Goal: Task Accomplishment & Management: Use online tool/utility

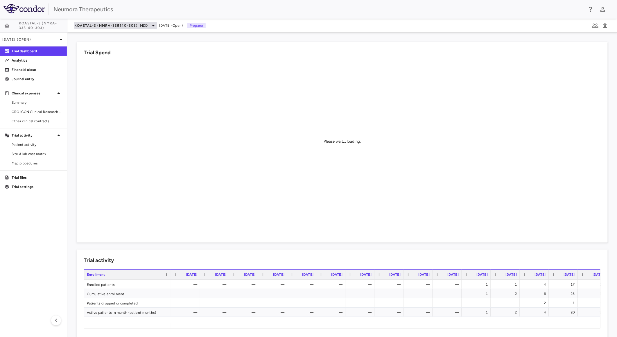
click at [117, 22] on div "KOASTAL-3 (NMRA-335140-303) MDD" at bounding box center [115, 25] width 83 height 7
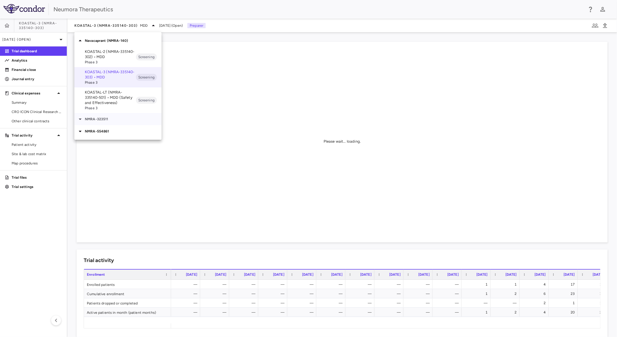
click at [112, 120] on p "NMRA-323511" at bounding box center [123, 119] width 77 height 5
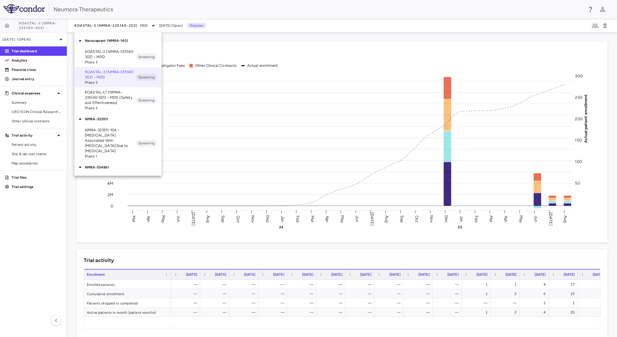
click at [115, 103] on p "KOASTAL-LT (NMRA-335140-501) • MDD (Safety and Effectiveness)" at bounding box center [110, 98] width 51 height 16
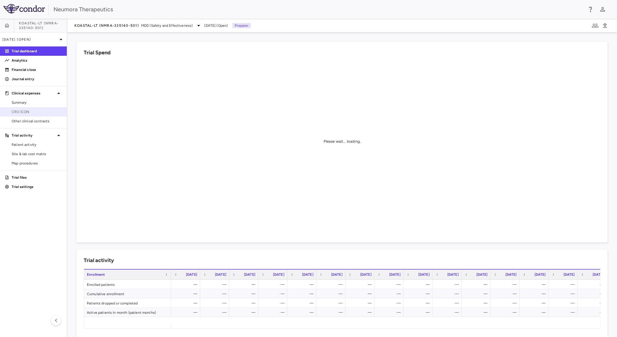
click at [36, 112] on span "CRO ICON" at bounding box center [37, 111] width 51 height 5
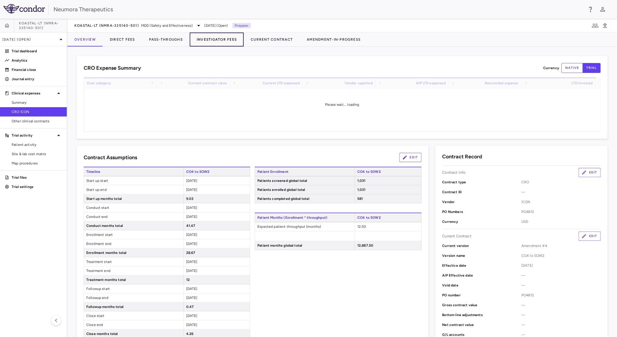
click at [215, 34] on button "Investigator Fees" at bounding box center [217, 40] width 54 height 14
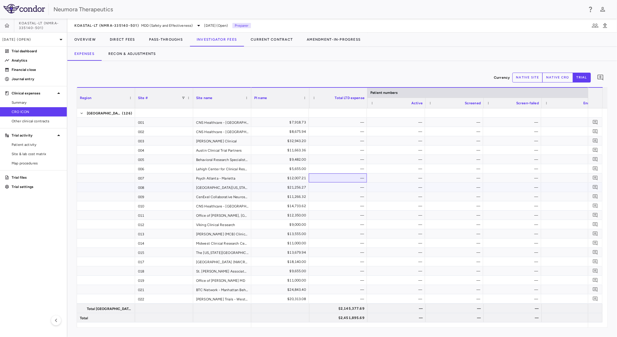
scroll to position [0, 59]
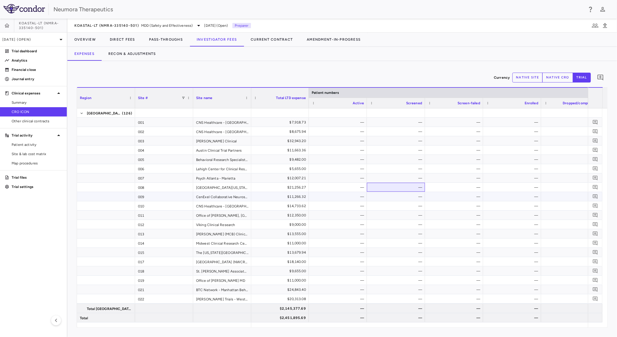
drag, startPoint x: 417, startPoint y: 187, endPoint x: 482, endPoint y: 201, distance: 66.9
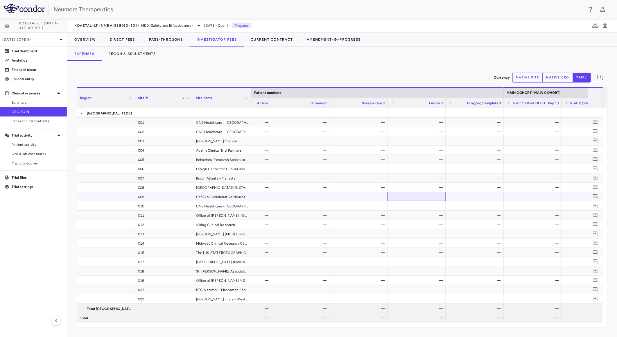
scroll to position [0, 0]
drag, startPoint x: 406, startPoint y: 195, endPoint x: 473, endPoint y: 208, distance: 68.0
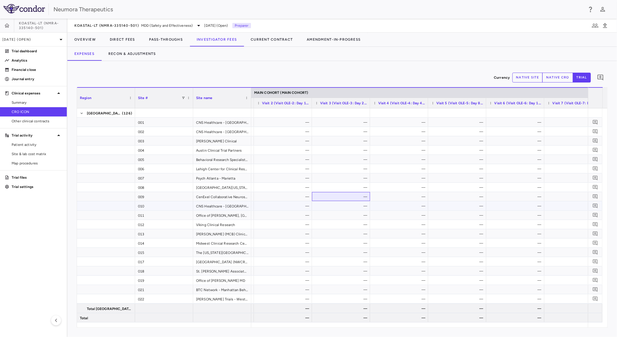
drag, startPoint x: 457, startPoint y: 205, endPoint x: 490, endPoint y: 210, distance: 33.2
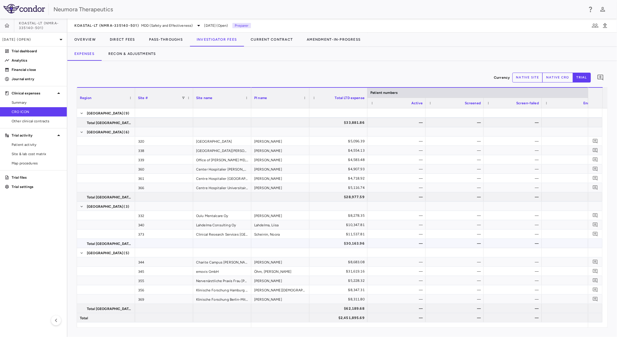
drag, startPoint x: 487, startPoint y: 245, endPoint x: 278, endPoint y: 244, distance: 208.1
click at [605, 24] on icon "button" at bounding box center [605, 25] width 4 height 5
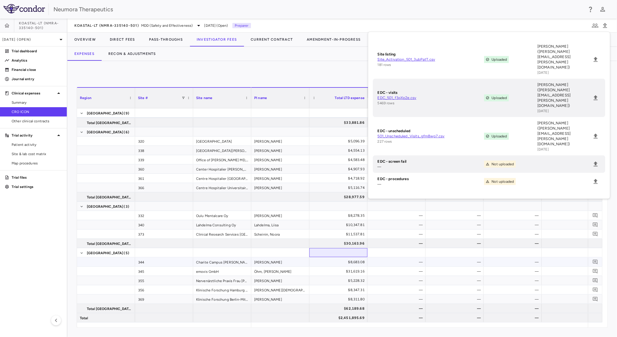
drag, startPoint x: 378, startPoint y: 258, endPoint x: 393, endPoint y: 258, distance: 15.1
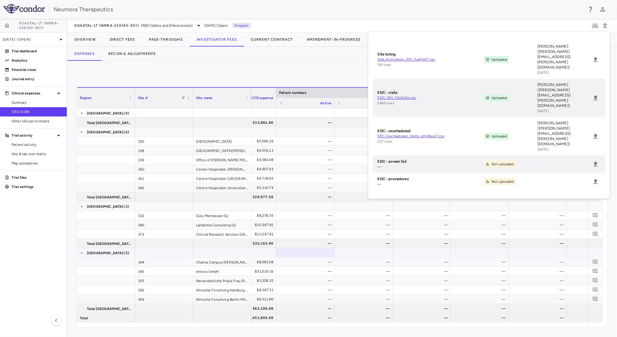
drag, startPoint x: 365, startPoint y: 256, endPoint x: 397, endPoint y: 269, distance: 34.5
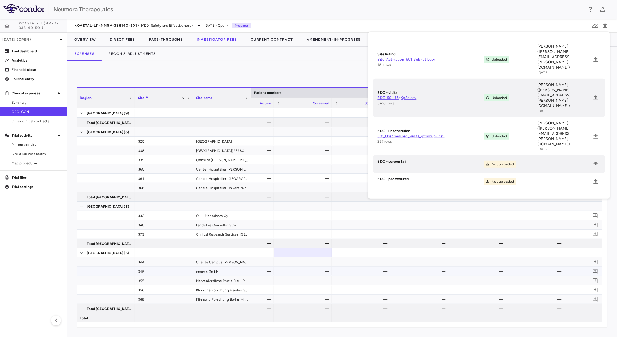
drag, startPoint x: 341, startPoint y: 259, endPoint x: 395, endPoint y: 274, distance: 55.9
click at [136, 24] on span "KOASTAL-LT (NMRA-335140-501)" at bounding box center [106, 25] width 65 height 5
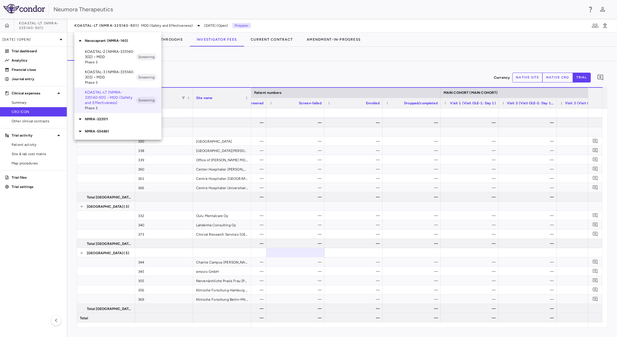
click at [108, 119] on p "NMRA-323511" at bounding box center [123, 119] width 77 height 5
click at [44, 39] on div at bounding box center [308, 168] width 617 height 337
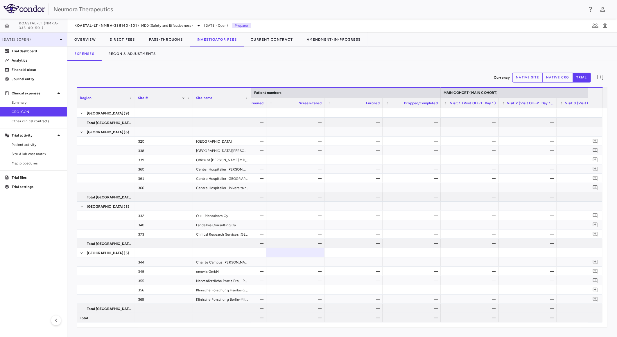
click at [35, 41] on p "Aug 2025 (Open)" at bounding box center [29, 39] width 55 height 5
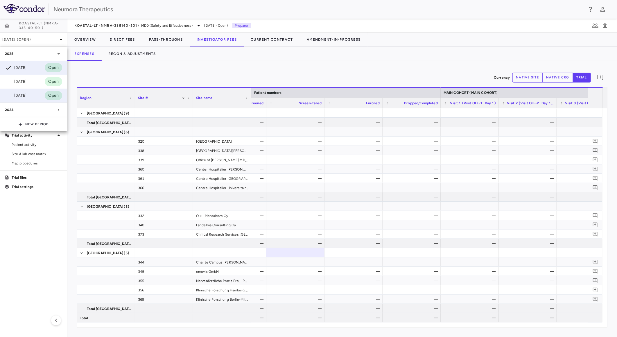
click at [25, 96] on div "Jun 2025" at bounding box center [16, 95] width 22 height 7
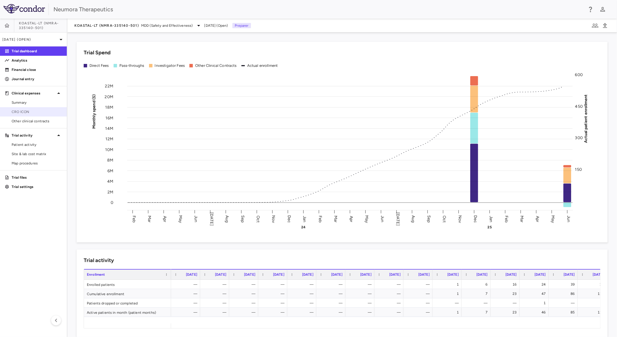
click at [29, 115] on link "CRO ICON" at bounding box center [33, 112] width 67 height 9
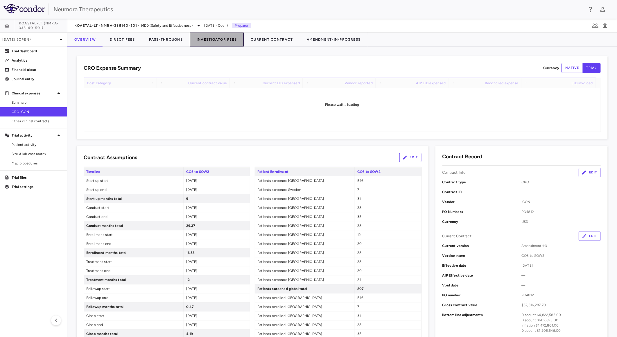
click at [199, 38] on button "Investigator Fees" at bounding box center [217, 40] width 54 height 14
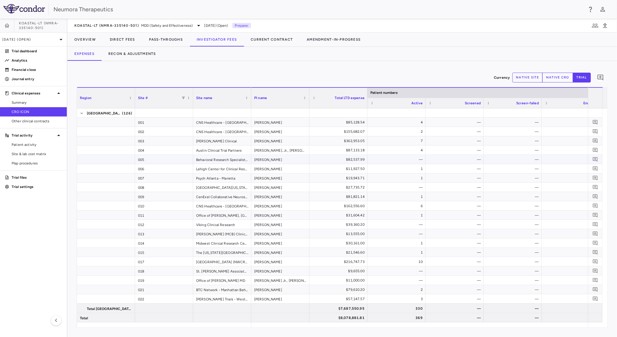
drag, startPoint x: 268, startPoint y: 166, endPoint x: 324, endPoint y: 178, distance: 57.4
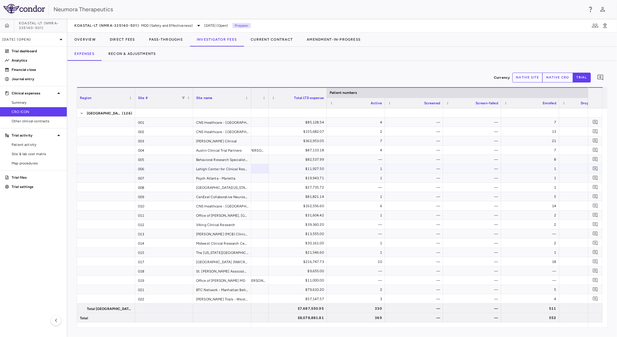
drag, startPoint x: 289, startPoint y: 174, endPoint x: 347, endPoint y: 186, distance: 59.2
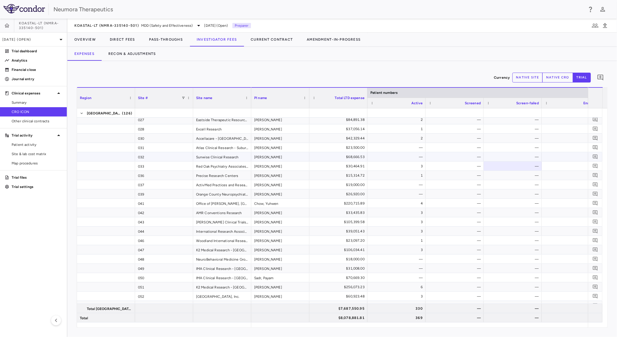
drag, startPoint x: 337, startPoint y: 174, endPoint x: 319, endPoint y: 174, distance: 18.0
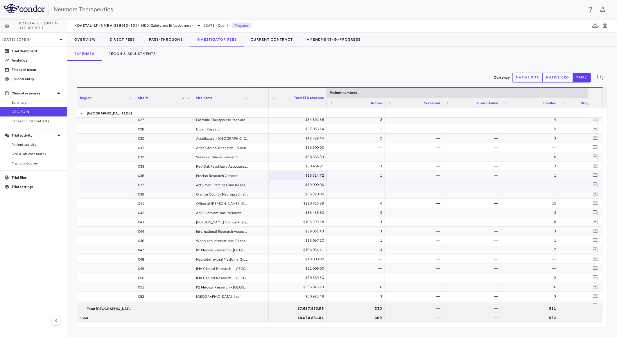
drag, startPoint x: 352, startPoint y: 186, endPoint x: 333, endPoint y: 182, distance: 19.7
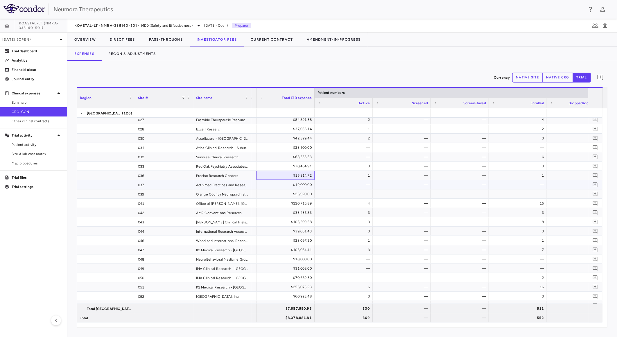
drag, startPoint x: 260, startPoint y: 179, endPoint x: 373, endPoint y: 195, distance: 113.9
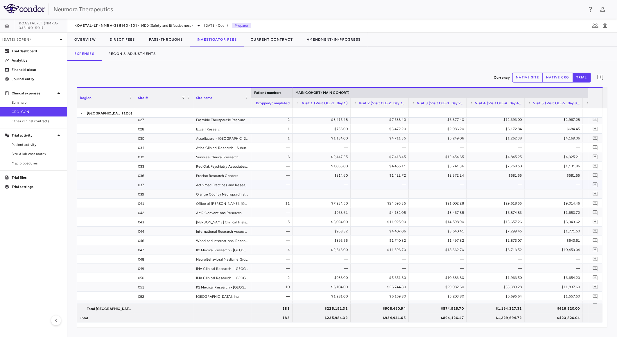
drag, startPoint x: 330, startPoint y: 190, endPoint x: 358, endPoint y: 190, distance: 28.5
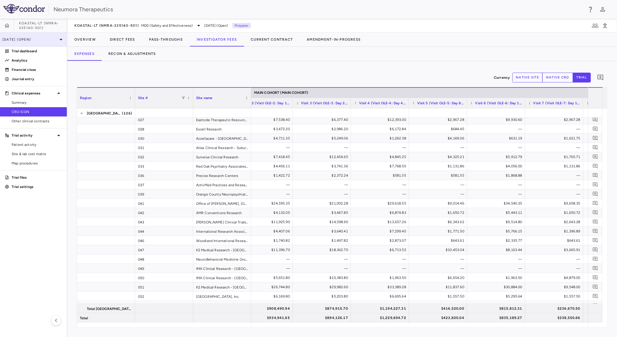
click at [22, 37] on p "Jun 2025 (Open)" at bounding box center [29, 39] width 55 height 5
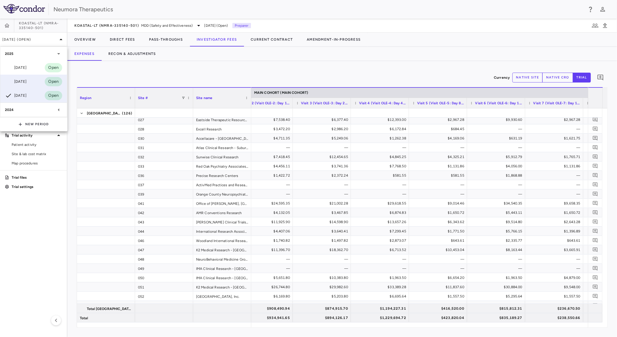
click at [24, 78] on div "Jul 2025" at bounding box center [16, 81] width 22 height 7
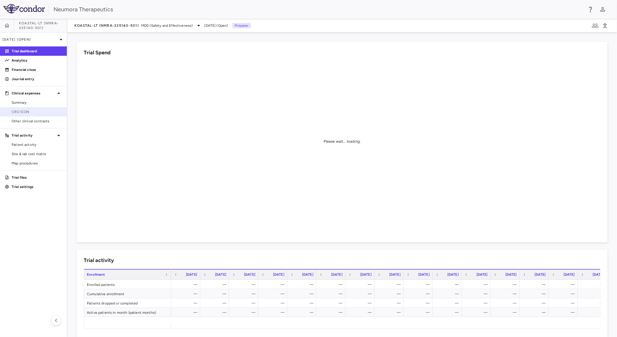
click at [17, 112] on span "CRO ICON" at bounding box center [37, 111] width 51 height 5
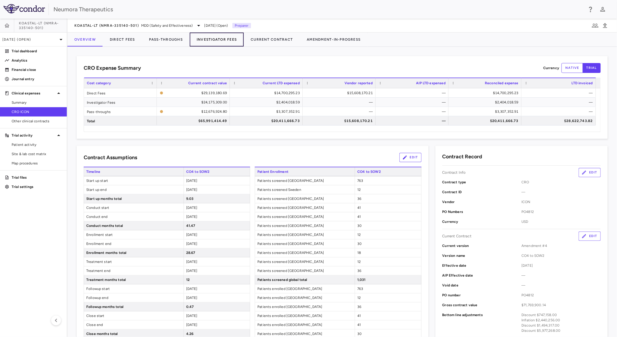
click at [212, 38] on button "Investigator Fees" at bounding box center [217, 40] width 54 height 14
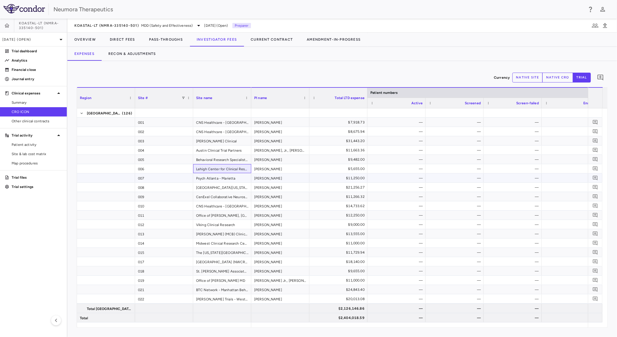
drag, startPoint x: 295, startPoint y: 177, endPoint x: 271, endPoint y: 172, distance: 24.6
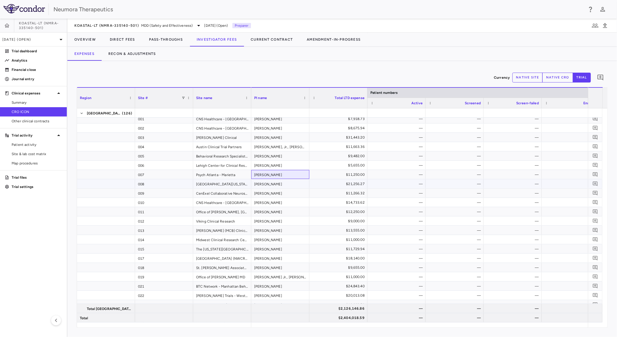
drag, startPoint x: 328, startPoint y: 183, endPoint x: 401, endPoint y: 192, distance: 74.3
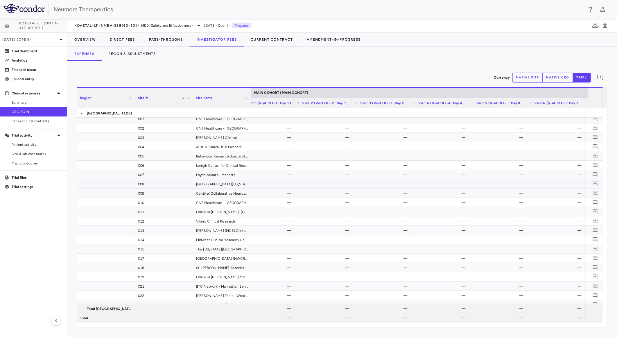
scroll to position [0, 442]
drag, startPoint x: 401, startPoint y: 192, endPoint x: 453, endPoint y: 197, distance: 52.2
drag, startPoint x: 350, startPoint y: 184, endPoint x: 321, endPoint y: 173, distance: 31.4
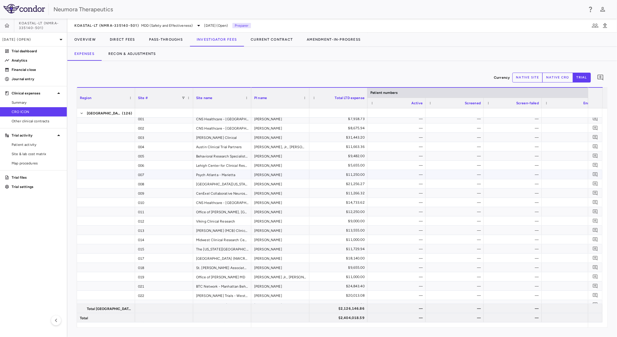
drag, startPoint x: 367, startPoint y: 181, endPoint x: 410, endPoint y: 185, distance: 43.0
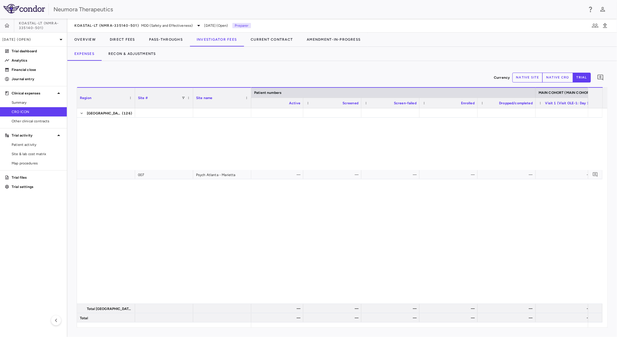
scroll to position [553, 0]
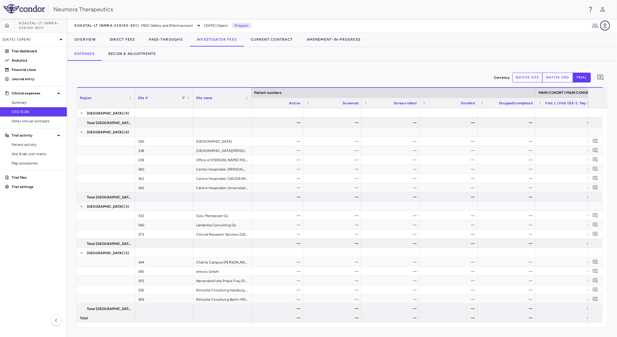
click at [601, 23] on button "button" at bounding box center [606, 26] width 10 height 10
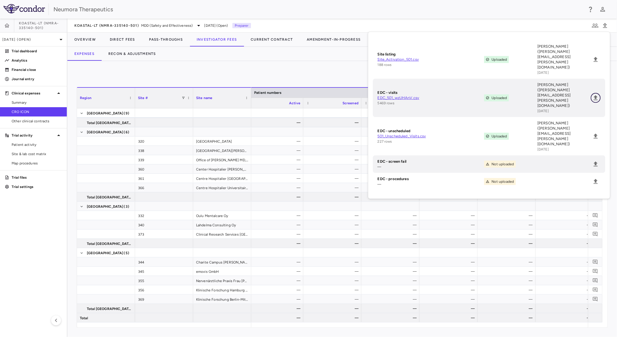
click at [596, 95] on icon "Upload" at bounding box center [596, 97] width 4 height 5
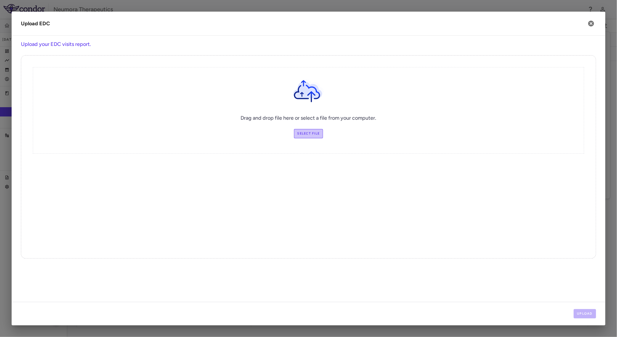
click at [318, 135] on label "Select file" at bounding box center [308, 133] width 29 height 9
click at [0, 0] on input "Select file" at bounding box center [0, 0] width 0 height 0
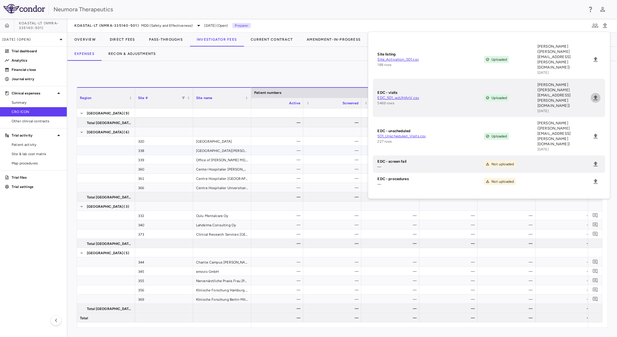
click at [315, 152] on div "—" at bounding box center [334, 150] width 50 height 9
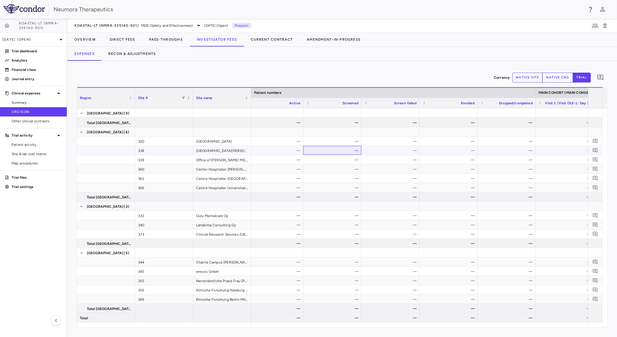
drag, startPoint x: 356, startPoint y: 152, endPoint x: 385, endPoint y: 154, distance: 29.2
drag, startPoint x: 280, startPoint y: 162, endPoint x: 361, endPoint y: 170, distance: 82.1
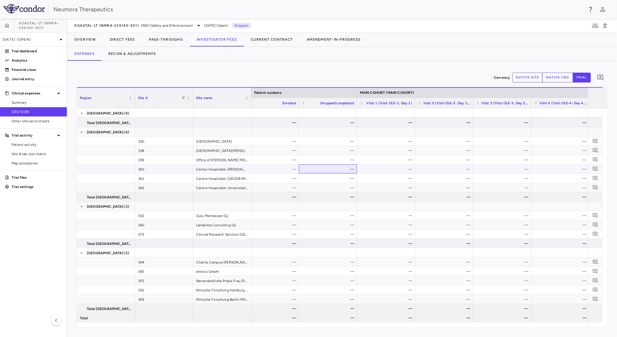
drag, startPoint x: 331, startPoint y: 169, endPoint x: 359, endPoint y: 173, distance: 28.8
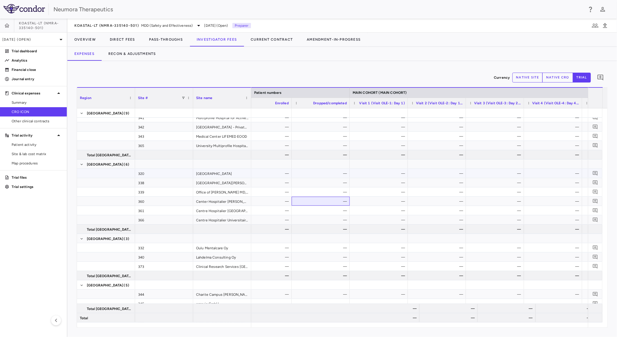
scroll to position [1425, 0]
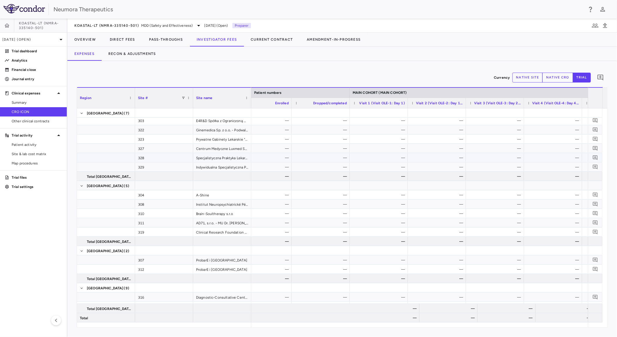
drag, startPoint x: 327, startPoint y: 160, endPoint x: 338, endPoint y: 164, distance: 11.1
drag, startPoint x: 353, startPoint y: 167, endPoint x: 369, endPoint y: 170, distance: 16.4
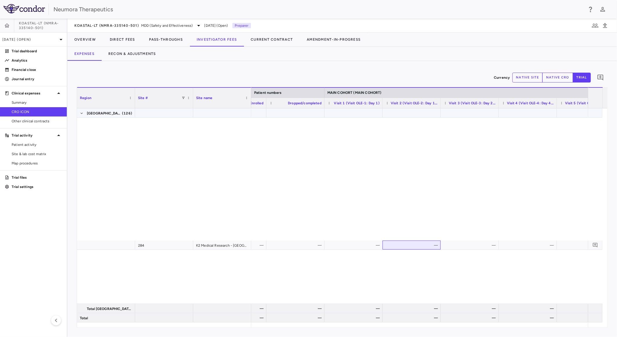
scroll to position [0, 0]
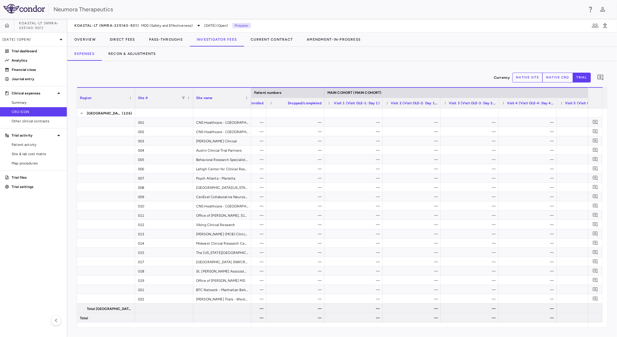
drag, startPoint x: 387, startPoint y: 240, endPoint x: 375, endPoint y: 113, distance: 127.5
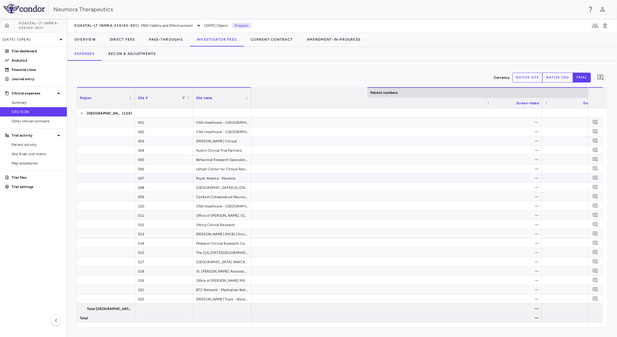
drag, startPoint x: 295, startPoint y: 179, endPoint x: 154, endPoint y: 176, distance: 140.5
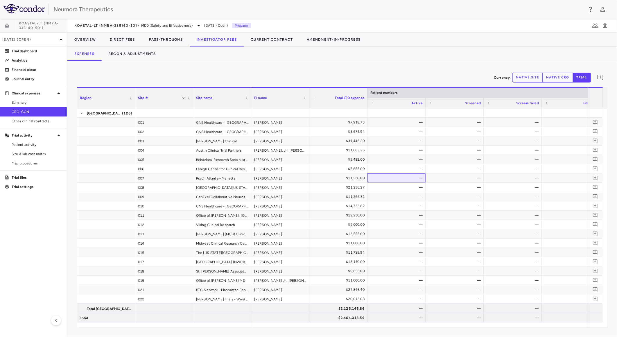
drag, startPoint x: 346, startPoint y: 181, endPoint x: 62, endPoint y: 172, distance: 284.5
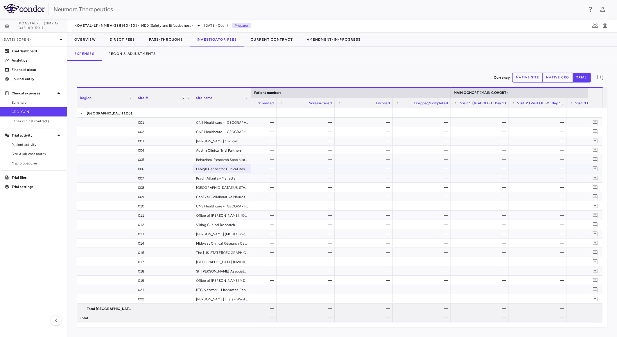
drag, startPoint x: 290, startPoint y: 176, endPoint x: 287, endPoint y: 176, distance: 2.9
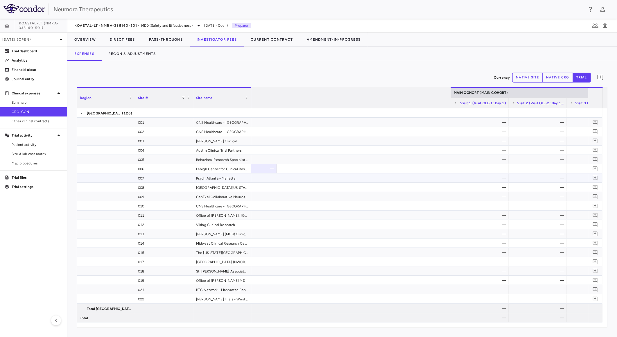
scroll to position [0, 502]
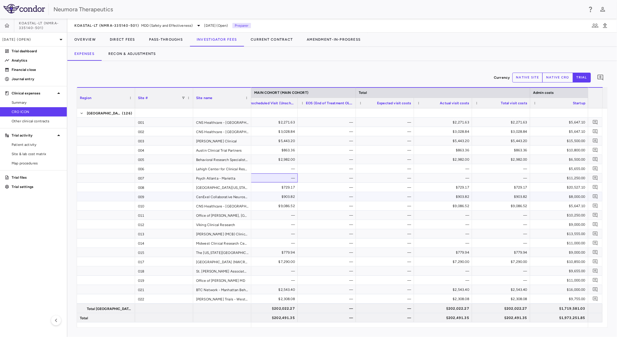
drag, startPoint x: 405, startPoint y: 195, endPoint x: 364, endPoint y: 187, distance: 41.9
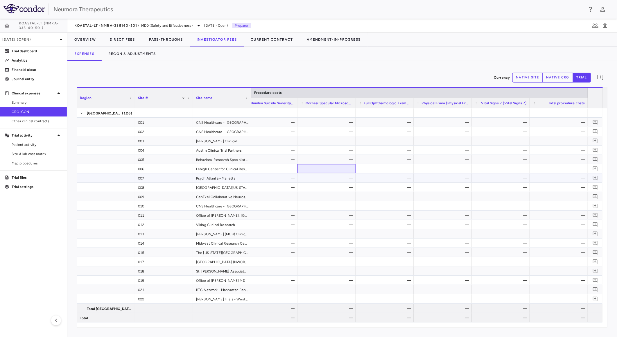
drag, startPoint x: 338, startPoint y: 175, endPoint x: 403, endPoint y: 186, distance: 65.1
drag, startPoint x: 393, startPoint y: 177, endPoint x: 358, endPoint y: 172, distance: 35.7
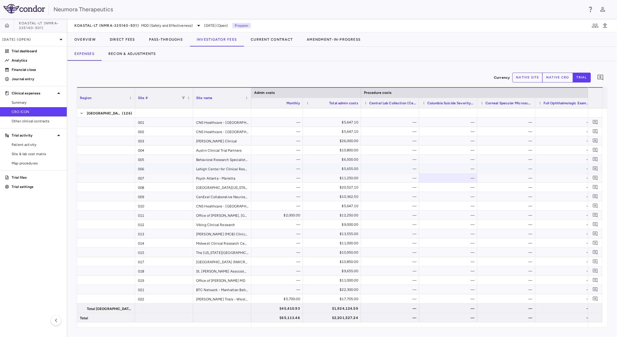
drag, startPoint x: 342, startPoint y: 172, endPoint x: 365, endPoint y: 165, distance: 24.2
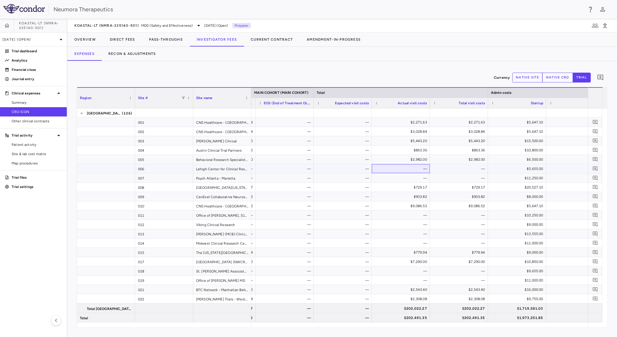
drag, startPoint x: 312, startPoint y: 171, endPoint x: 298, endPoint y: 170, distance: 13.4
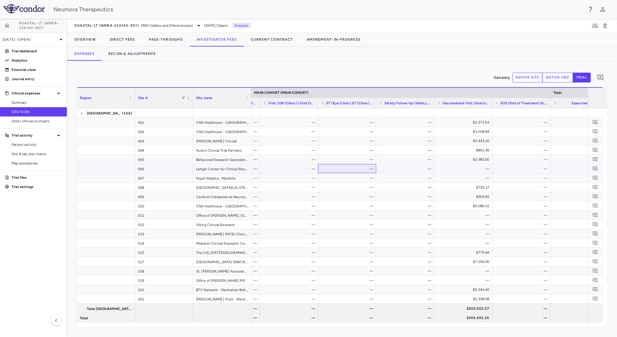
drag, startPoint x: 369, startPoint y: 169, endPoint x: 350, endPoint y: 169, distance: 19.5
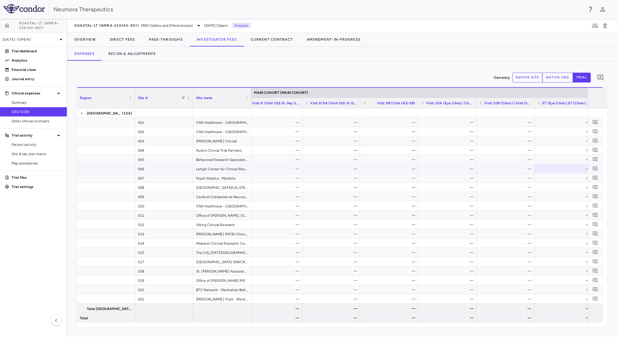
drag, startPoint x: 294, startPoint y: 171, endPoint x: 349, endPoint y: 166, distance: 55.8
drag, startPoint x: 473, startPoint y: 182, endPoint x: 440, endPoint y: 179, distance: 33.0
drag, startPoint x: 499, startPoint y: 191, endPoint x: 474, endPoint y: 188, distance: 24.8
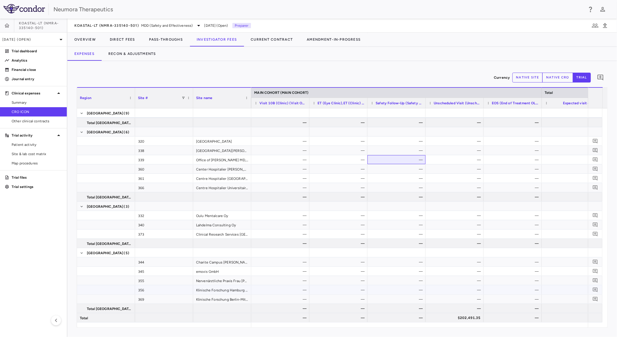
drag, startPoint x: 415, startPoint y: 157, endPoint x: 422, endPoint y: 300, distance: 143.2
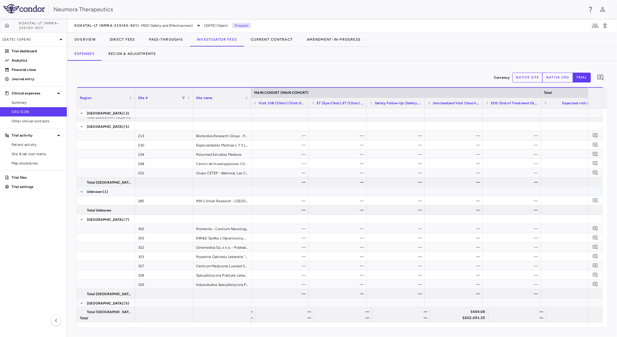
drag, startPoint x: 437, startPoint y: 192, endPoint x: 433, endPoint y: 233, distance: 40.9
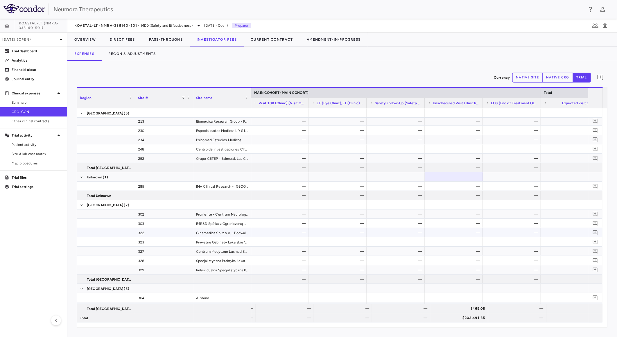
drag, startPoint x: 419, startPoint y: 216, endPoint x: 456, endPoint y: 228, distance: 38.2
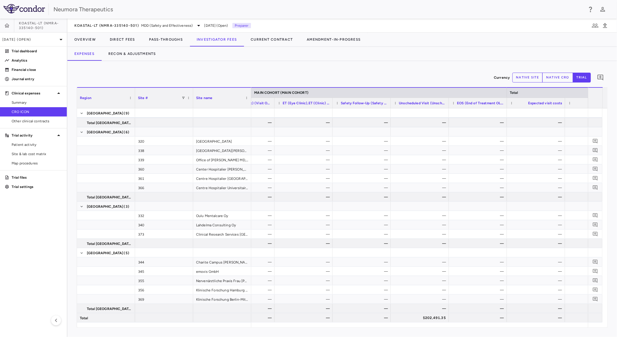
drag, startPoint x: 421, startPoint y: 184, endPoint x: 421, endPoint y: 317, distance: 133.7
drag, startPoint x: 400, startPoint y: 226, endPoint x: 446, endPoint y: 237, distance: 47.5
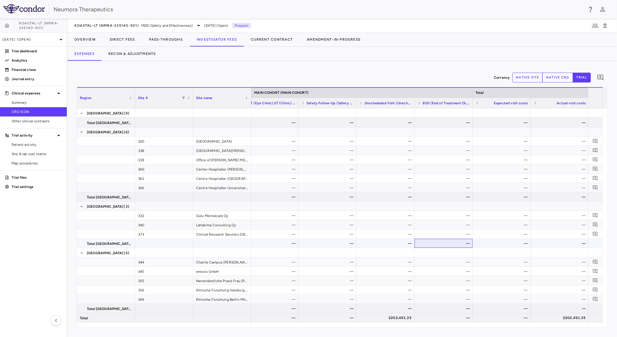
drag, startPoint x: 446, startPoint y: 246, endPoint x: 417, endPoint y: 244, distance: 28.6
drag, startPoint x: 421, startPoint y: 246, endPoint x: 411, endPoint y: 247, distance: 9.9
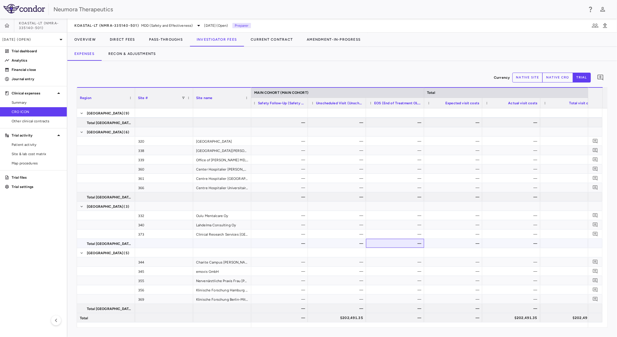
drag, startPoint x: 451, startPoint y: 255, endPoint x: 465, endPoint y: 257, distance: 13.8
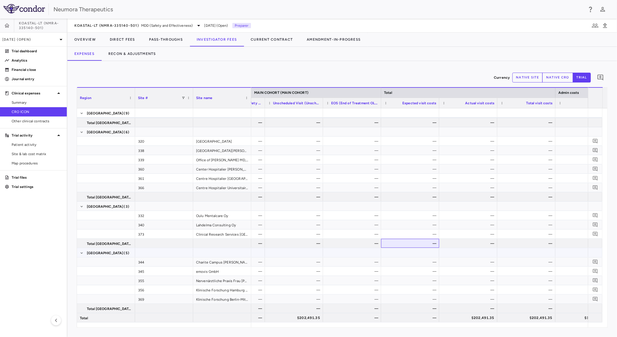
drag, startPoint x: 437, startPoint y: 252, endPoint x: 455, endPoint y: 256, distance: 18.4
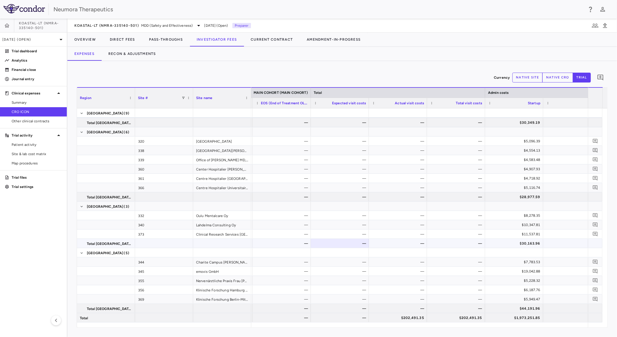
drag, startPoint x: 403, startPoint y: 245, endPoint x: 423, endPoint y: 249, distance: 20.1
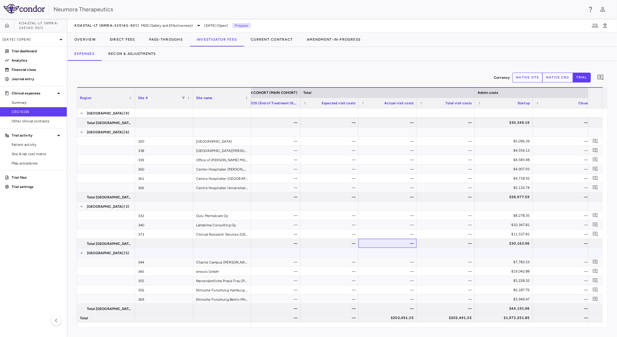
drag, startPoint x: 394, startPoint y: 245, endPoint x: 462, endPoint y: 254, distance: 68.7
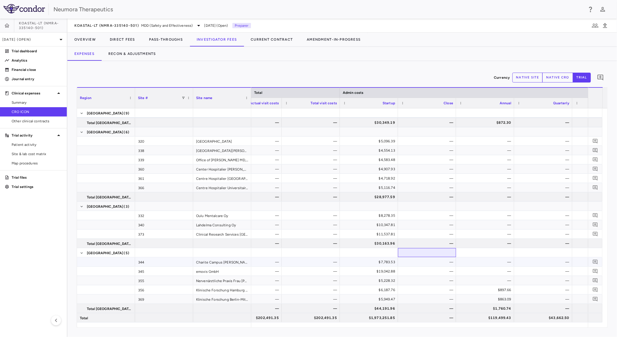
drag, startPoint x: 453, startPoint y: 258, endPoint x: 467, endPoint y: 260, distance: 14.4
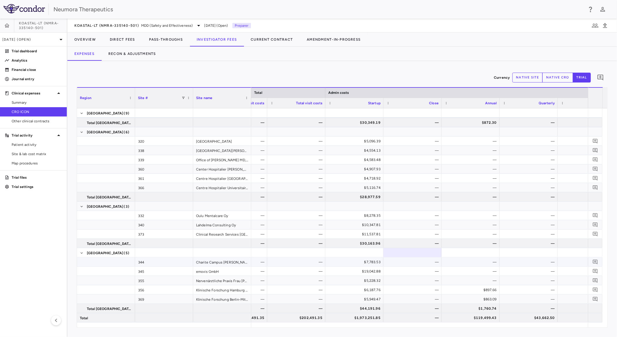
drag, startPoint x: 443, startPoint y: 257, endPoint x: 479, endPoint y: 260, distance: 35.6
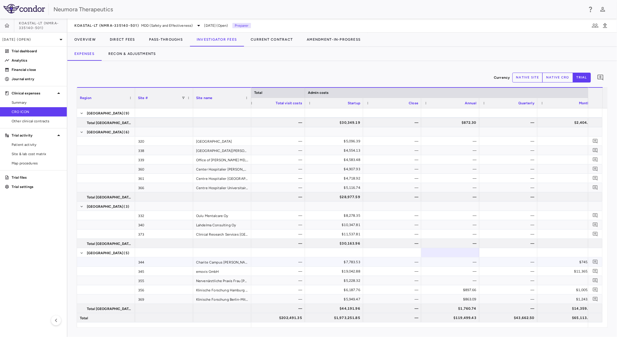
drag, startPoint x: 460, startPoint y: 259, endPoint x: 493, endPoint y: 263, distance: 33.4
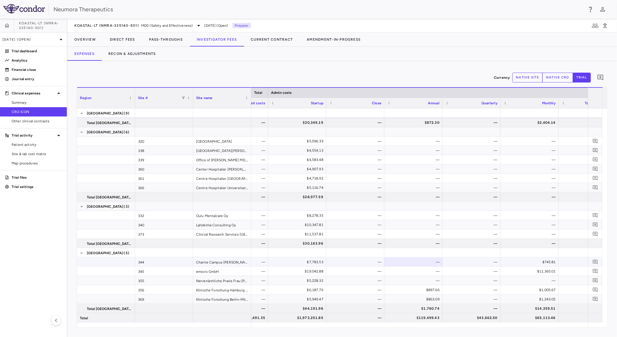
drag, startPoint x: 449, startPoint y: 257, endPoint x: 498, endPoint y: 263, distance: 48.6
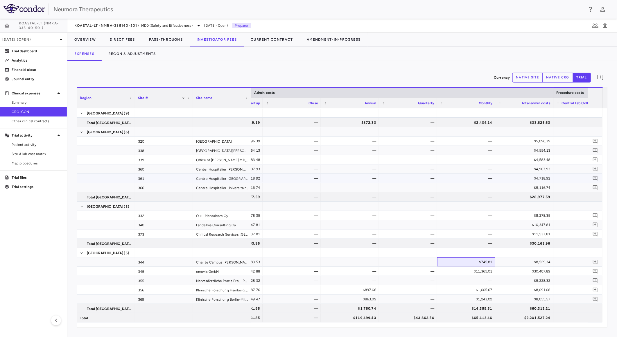
drag, startPoint x: 444, startPoint y: 249, endPoint x: 417, endPoint y: 131, distance: 120.5
drag, startPoint x: 416, startPoint y: 107, endPoint x: 417, endPoint y: 119, distance: 12.0
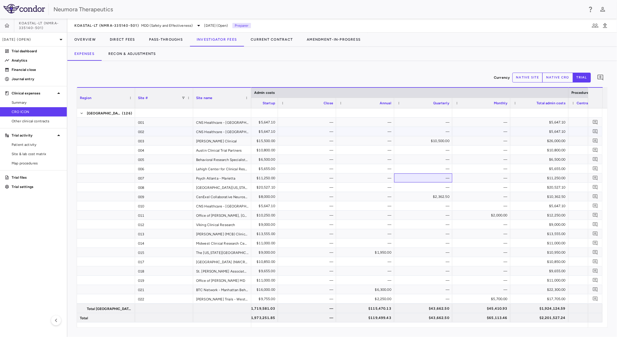
drag, startPoint x: 430, startPoint y: 177, endPoint x: 417, endPoint y: 134, distance: 44.7
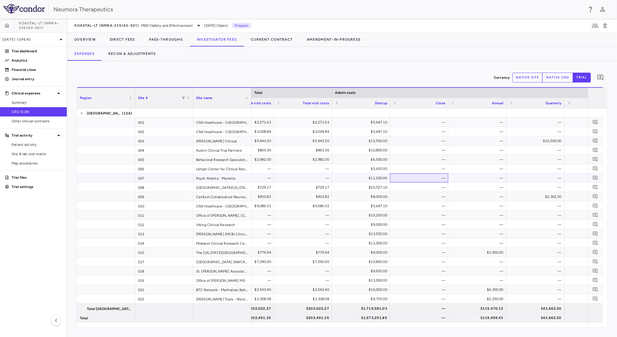
drag
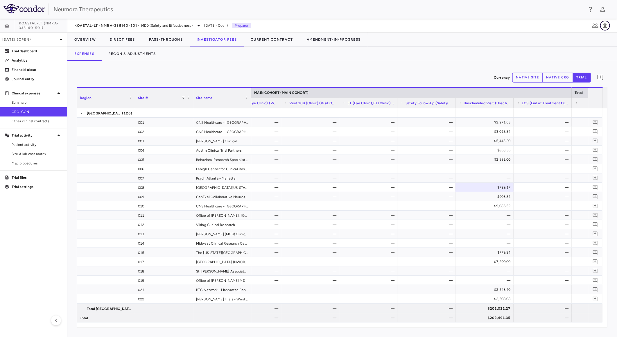
drag, startPoint x: 606, startPoint y: 25, endPoint x: 604, endPoint y: 27, distance: 3.1
click at [606, 25] on icon "button" at bounding box center [605, 25] width 7 height 7
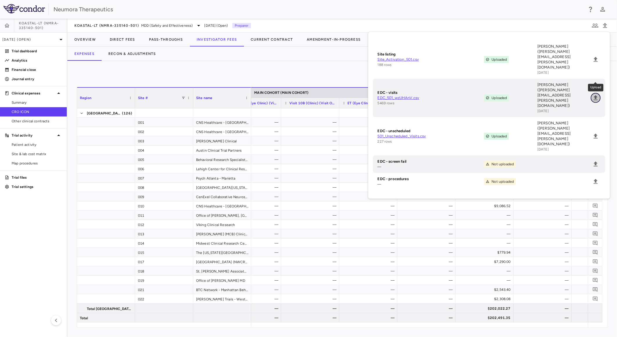
click at [598, 94] on icon "Upload" at bounding box center [596, 97] width 7 height 7
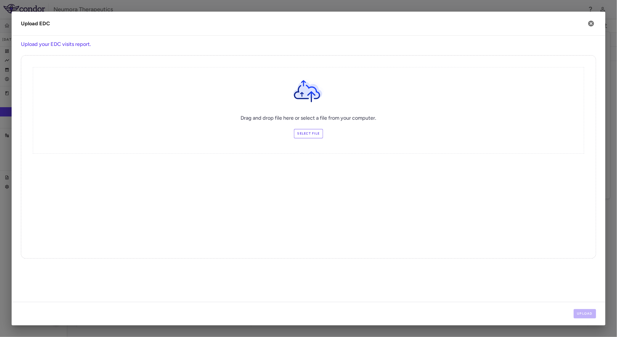
click at [310, 131] on label "Select file" at bounding box center [308, 133] width 29 height 9
click at [0, 0] on input "Select file" at bounding box center [0, 0] width 0 height 0
click at [589, 315] on button "Upload" at bounding box center [585, 313] width 23 height 9
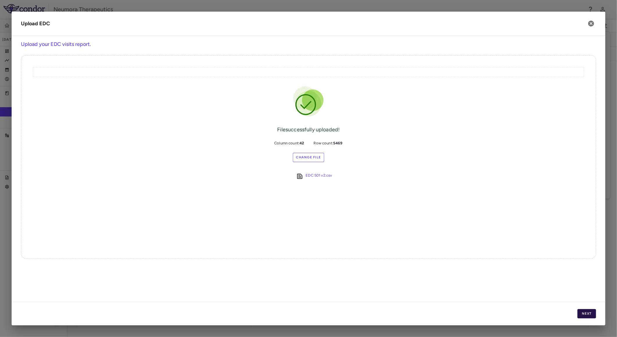
click at [588, 313] on button "Next" at bounding box center [587, 313] width 19 height 9
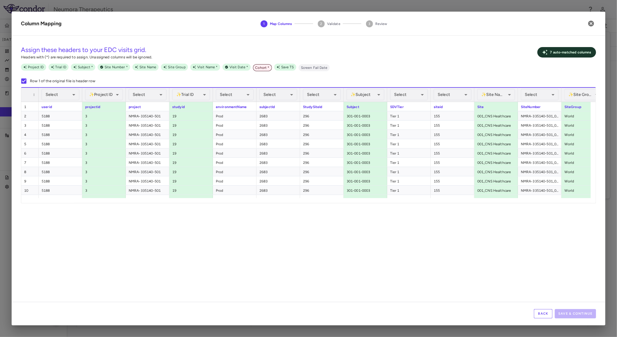
click at [259, 70] on span "Cohort *" at bounding box center [262, 67] width 19 height 5
click at [540, 316] on button "Back" at bounding box center [543, 313] width 19 height 9
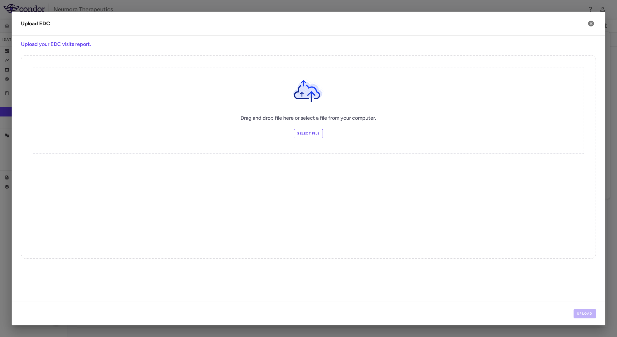
click at [318, 135] on label "Select file" at bounding box center [308, 133] width 29 height 9
click at [0, 0] on input "Select file" at bounding box center [0, 0] width 0 height 0
click at [585, 315] on button "Upload" at bounding box center [585, 313] width 23 height 9
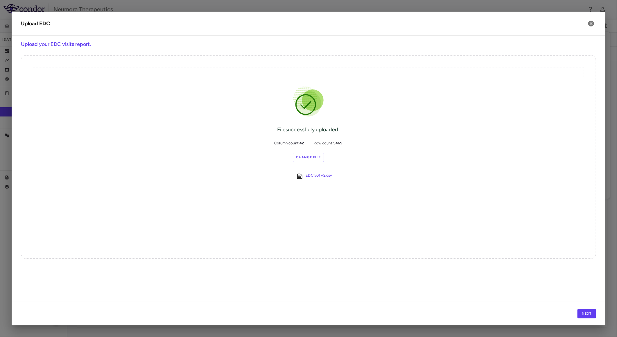
click at [581, 308] on div "Next" at bounding box center [309, 314] width 594 height 24
click at [582, 312] on button "Next" at bounding box center [587, 313] width 19 height 9
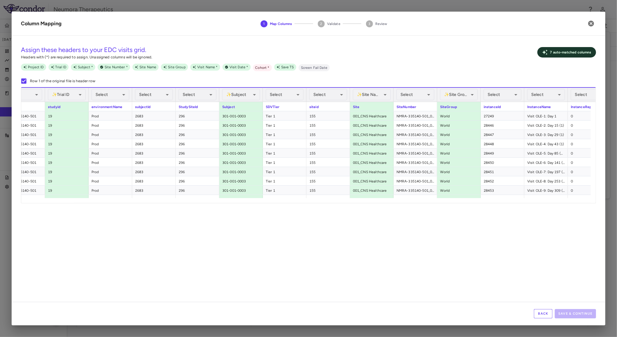
scroll to position [0, 153]
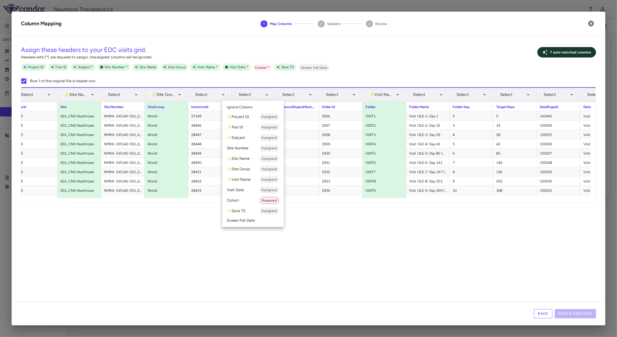
drag, startPoint x: 248, startPoint y: 158, endPoint x: 252, endPoint y: 179, distance: 21.3
click at [252, 179] on ul "Select Ignore Column ✨ Project ID Assigned ✨ Trial ID Assigned ✨ Subject Assign…" at bounding box center [253, 164] width 62 height 127
click at [252, 179] on li "✨ Visit Name Assigned" at bounding box center [253, 179] width 62 height 10
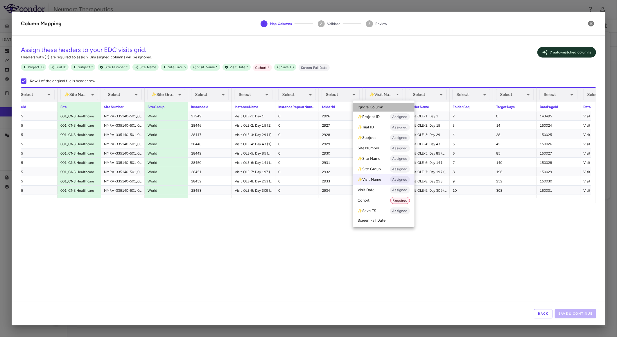
click at [388, 106] on li "Ignore Column" at bounding box center [384, 107] width 62 height 9
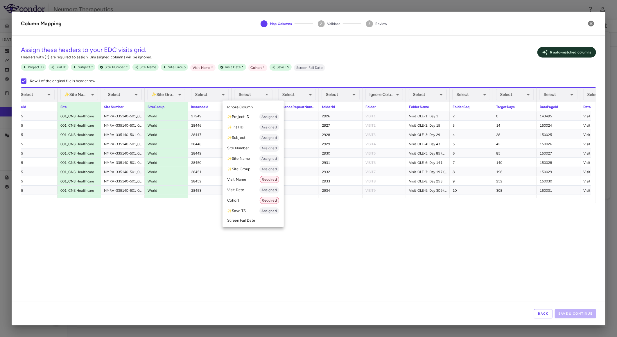
click at [248, 178] on li "Visit Name Required" at bounding box center [253, 179] width 61 height 10
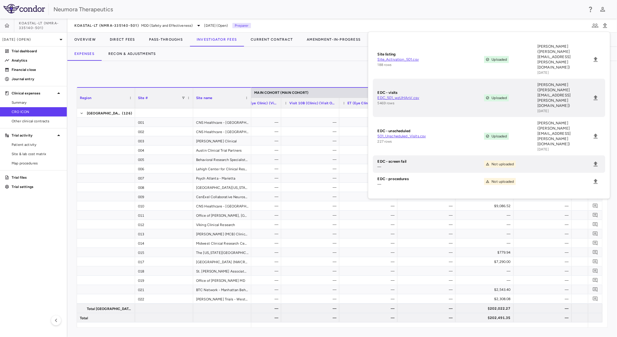
click at [232, 65] on div "Currency native site native cro trial 0 Region Drag here to set column labels R…" at bounding box center [342, 199] width 550 height 276
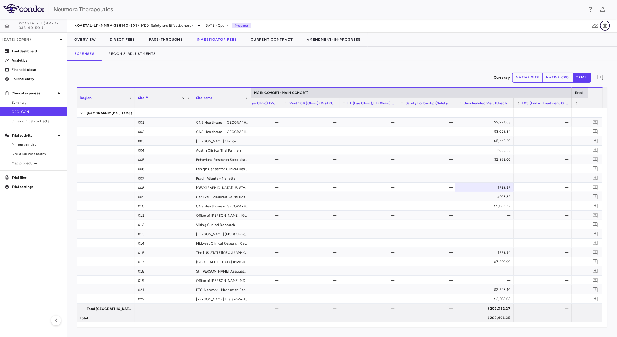
click at [607, 22] on icon "button" at bounding box center [605, 25] width 7 height 7
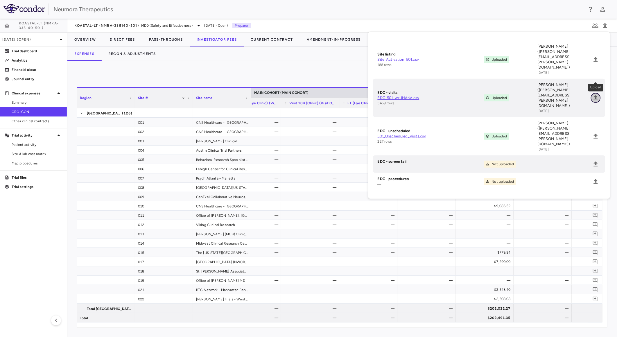
click at [597, 95] on icon "Upload" at bounding box center [596, 97] width 4 height 5
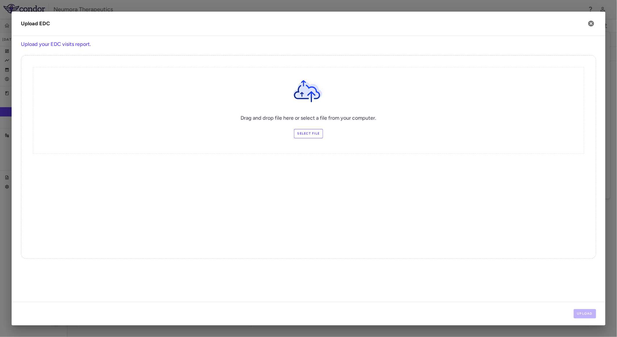
click at [301, 134] on label "Select file" at bounding box center [308, 133] width 29 height 9
click at [0, 0] on input "Select file" at bounding box center [0, 0] width 0 height 0
click at [585, 314] on button "Upload" at bounding box center [585, 313] width 23 height 9
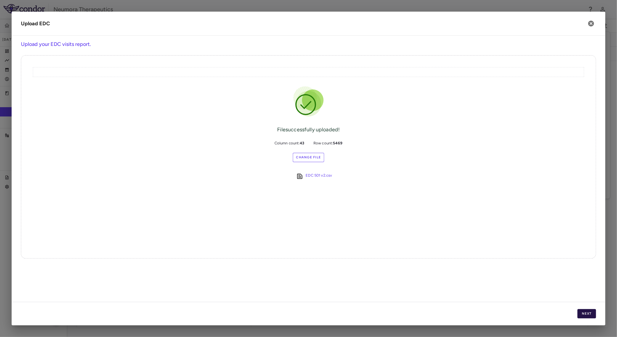
click at [592, 316] on button "Next" at bounding box center [587, 313] width 19 height 9
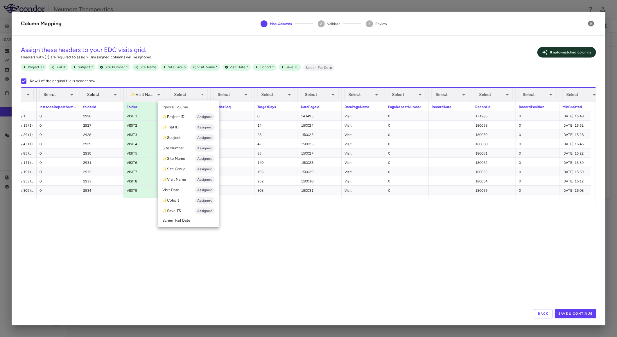
click at [140, 93] on div at bounding box center [308, 168] width 617 height 337
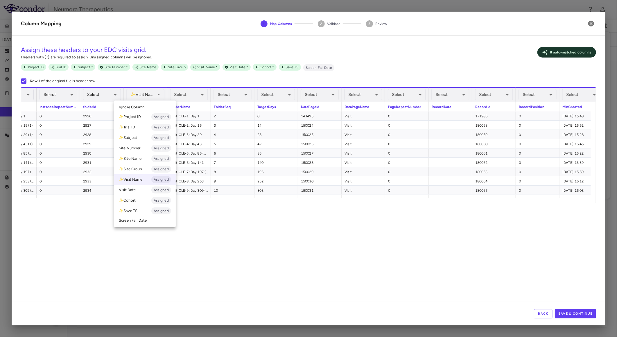
click at [143, 103] on li "Ignore Column" at bounding box center [145, 107] width 62 height 9
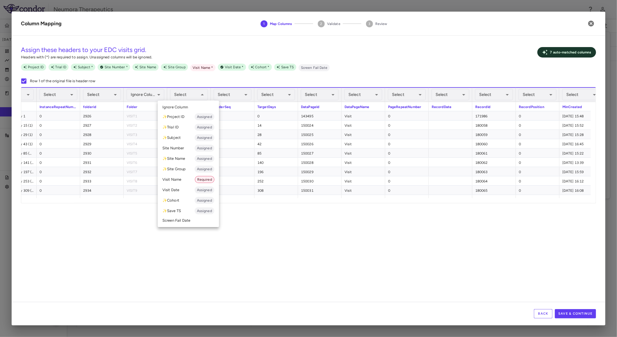
click at [185, 178] on li "Visit Name Required" at bounding box center [188, 179] width 61 height 10
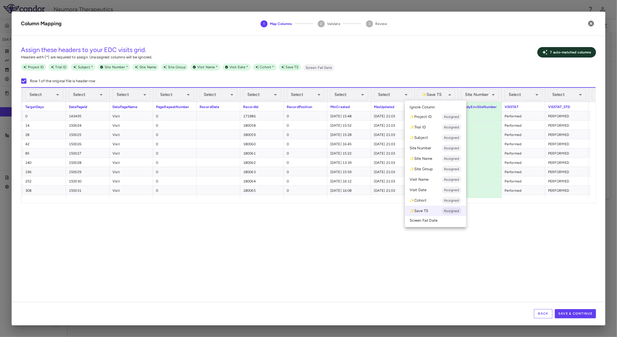
click at [434, 108] on span "Ignore Column" at bounding box center [423, 107] width 26 height 5
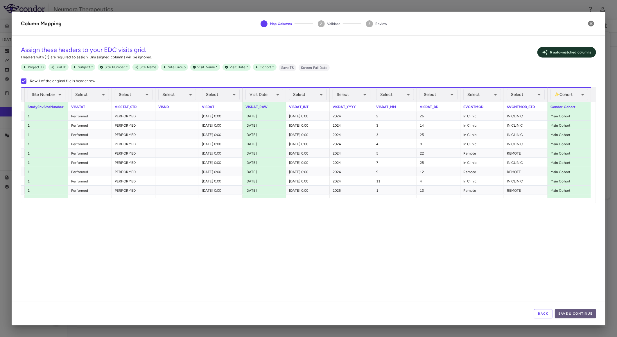
click at [574, 316] on button "Save & Continue" at bounding box center [575, 313] width 41 height 9
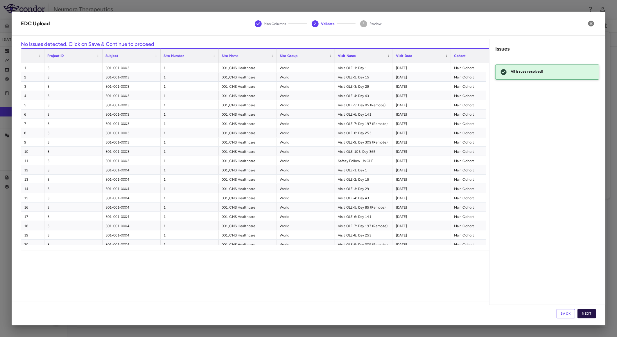
click at [591, 312] on button "Next" at bounding box center [587, 313] width 19 height 9
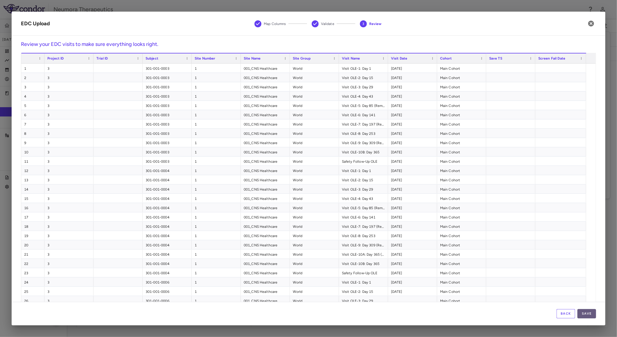
click at [589, 312] on button "Save" at bounding box center [587, 313] width 19 height 9
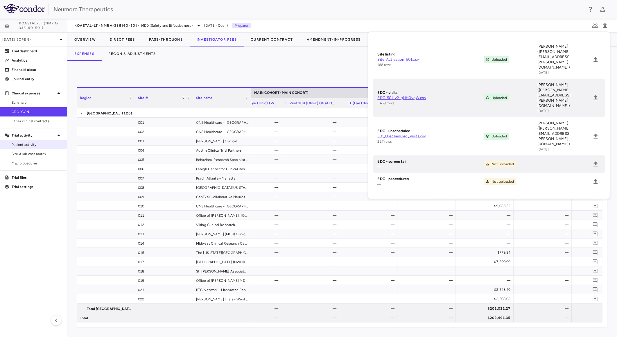
click at [29, 145] on span "Patient activity" at bounding box center [37, 144] width 51 height 5
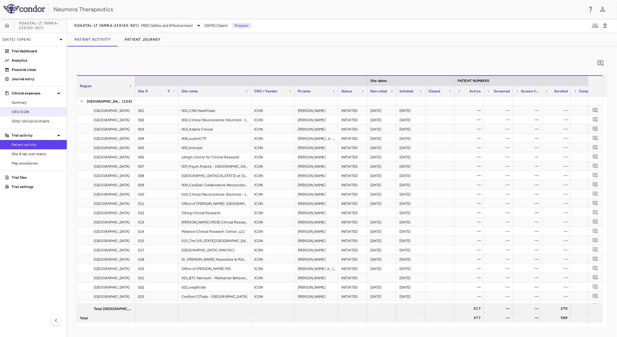
click at [32, 110] on span "CRO ICON" at bounding box center [37, 111] width 51 height 5
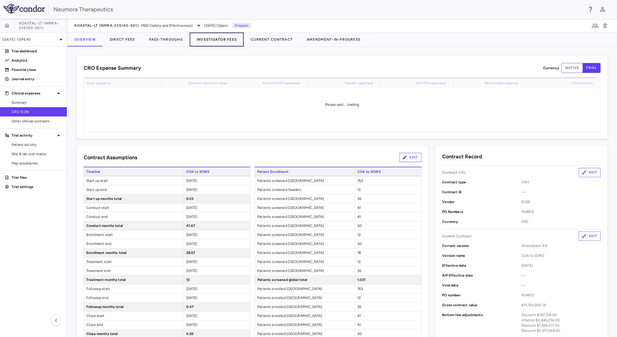
click at [213, 38] on button "Investigator Fees" at bounding box center [217, 40] width 54 height 14
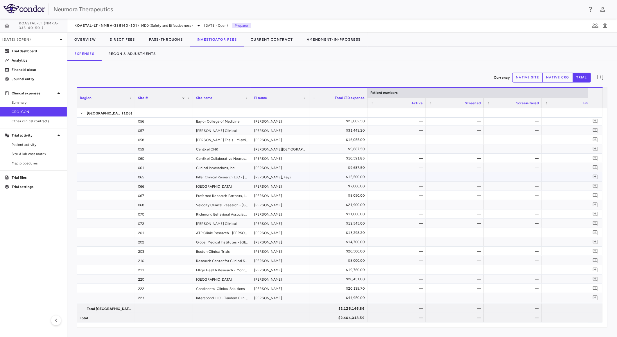
drag, startPoint x: 414, startPoint y: 191, endPoint x: 391, endPoint y: 187, distance: 22.9
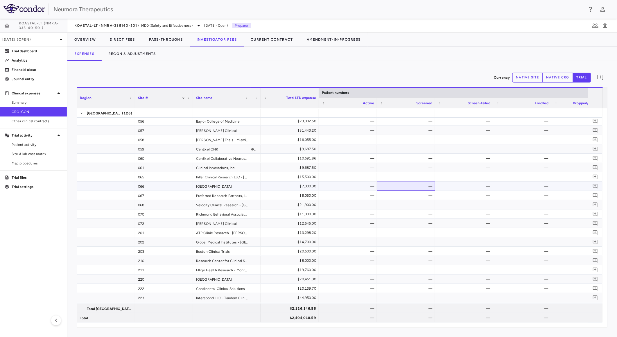
drag, startPoint x: 414, startPoint y: 190, endPoint x: 436, endPoint y: 192, distance: 22.5
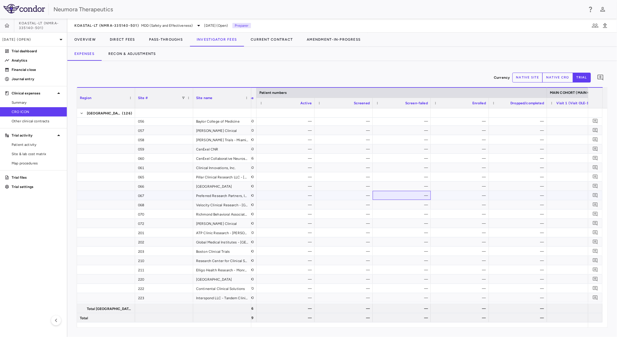
drag, startPoint x: 424, startPoint y: 197, endPoint x: 409, endPoint y: 196, distance: 14.9
drag, startPoint x: 435, startPoint y: 204, endPoint x: 451, endPoint y: 207, distance: 16.8
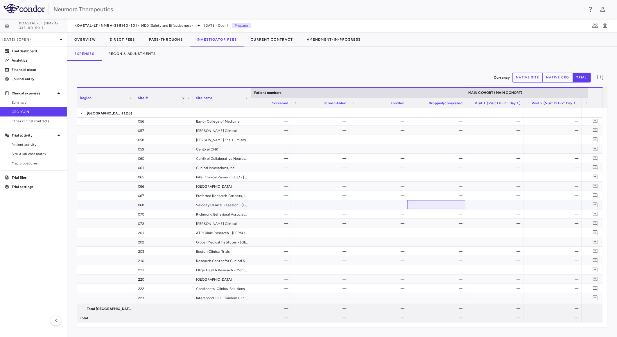
drag, startPoint x: 421, startPoint y: 204, endPoint x: 446, endPoint y: 206, distance: 25.6
drag, startPoint x: 458, startPoint y: 209, endPoint x: 445, endPoint y: 207, distance: 12.7
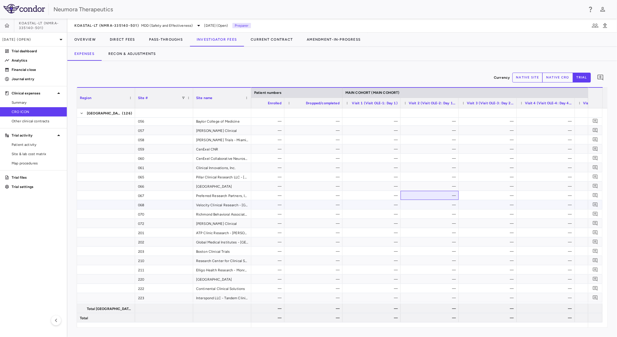
drag, startPoint x: 416, startPoint y: 202, endPoint x: 431, endPoint y: 201, distance: 14.9
drag, startPoint x: 433, startPoint y: 201, endPoint x: 467, endPoint y: 208, distance: 35.6
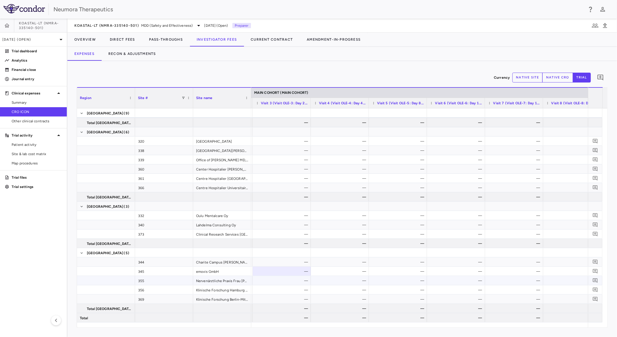
drag, startPoint x: 437, startPoint y: 279, endPoint x: 453, endPoint y: 278, distance: 16.4
drag, startPoint x: 485, startPoint y: 282, endPoint x: 503, endPoint y: 268, distance: 23.2
drag, startPoint x: 381, startPoint y: 228, endPoint x: 430, endPoint y: 237, distance: 49.1
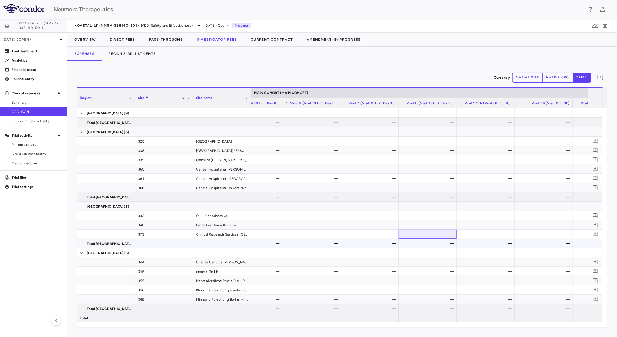
drag, startPoint x: 408, startPoint y: 239, endPoint x: 418, endPoint y: 240, distance: 9.3
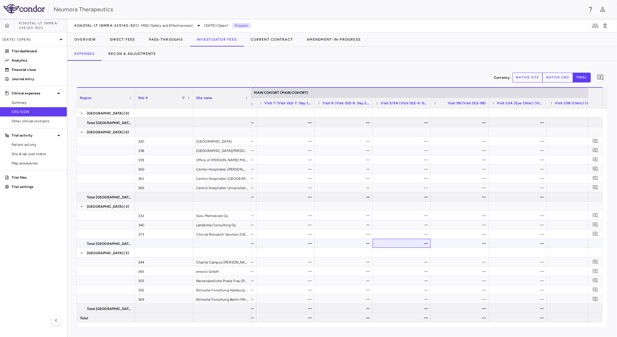
drag, startPoint x: 437, startPoint y: 246, endPoint x: 495, endPoint y: 251, distance: 57.8
drag, startPoint x: 441, startPoint y: 249, endPoint x: 460, endPoint y: 249, distance: 19.5
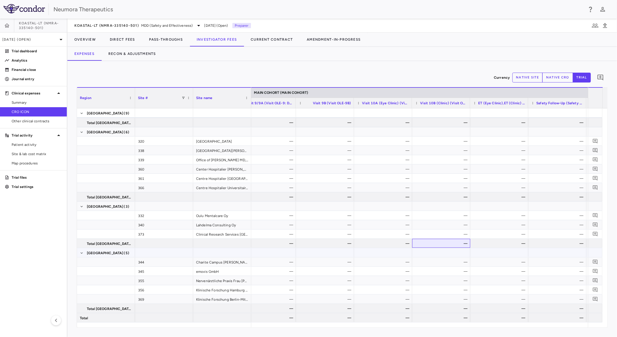
drag, startPoint x: 442, startPoint y: 251, endPoint x: 429, endPoint y: 251, distance: 12.5
drag, startPoint x: 424, startPoint y: 251, endPoint x: 505, endPoint y: 265, distance: 81.5
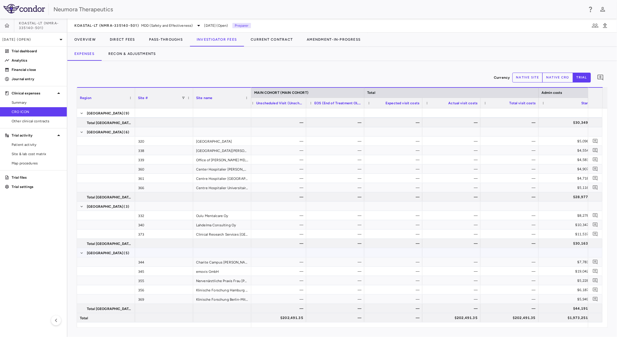
drag, startPoint x: 484, startPoint y: 262, endPoint x: 476, endPoint y: 260, distance: 7.8
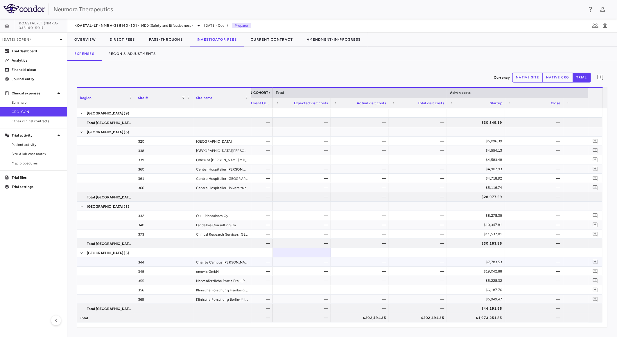
drag, startPoint x: 456, startPoint y: 259, endPoint x: 429, endPoint y: 258, distance: 27.1
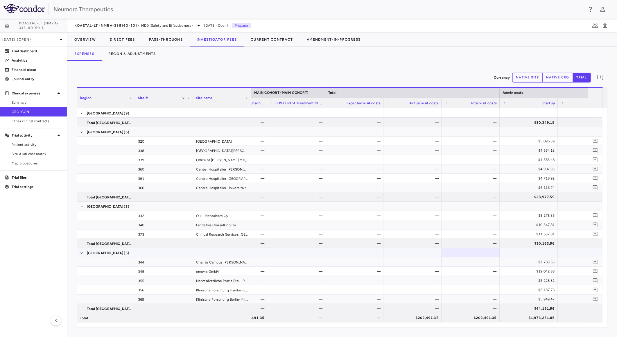
drag, startPoint x: 428, startPoint y: 254, endPoint x: 383, endPoint y: 254, distance: 45.3
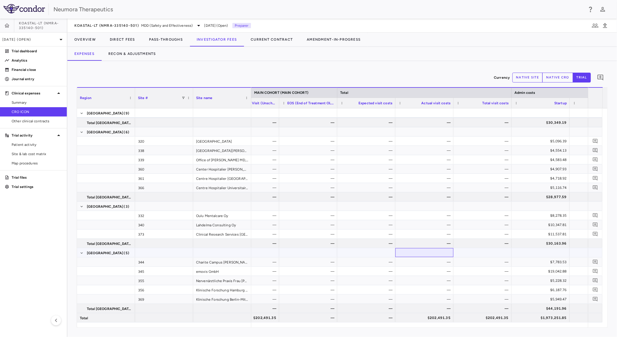
drag, startPoint x: 390, startPoint y: 251, endPoint x: 378, endPoint y: 249, distance: 11.5
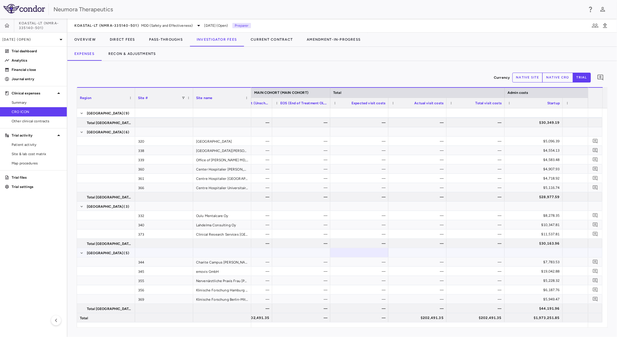
drag, startPoint x: 417, startPoint y: 253, endPoint x: 462, endPoint y: 258, distance: 44.7
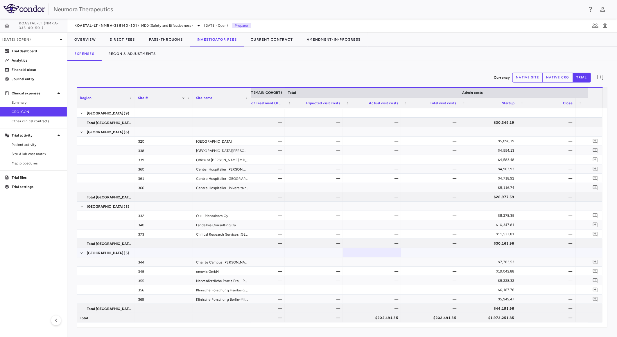
drag, startPoint x: 421, startPoint y: 252, endPoint x: 454, endPoint y: 259, distance: 33.3
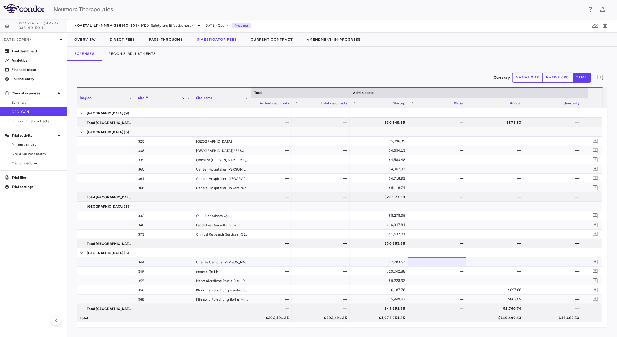
drag, startPoint x: 471, startPoint y: 266, endPoint x: 486, endPoint y: 269, distance: 14.9
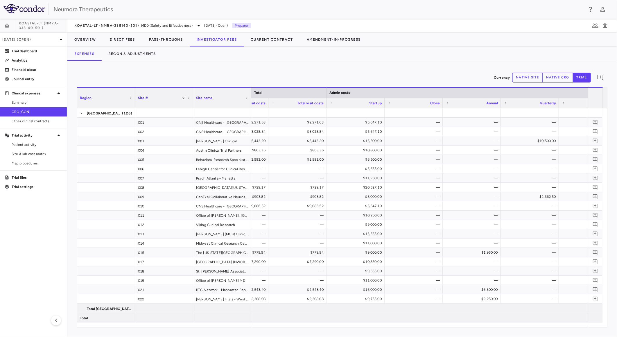
drag, startPoint x: 463, startPoint y: 266, endPoint x: 429, endPoint y: 101, distance: 168.3
drag, startPoint x: 467, startPoint y: 178, endPoint x: 334, endPoint y: 176, distance: 132.9
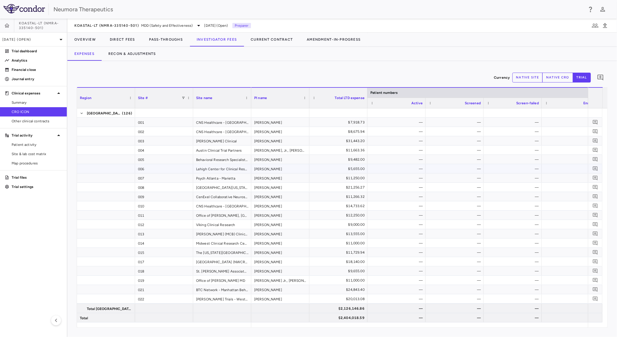
drag, startPoint x: 384, startPoint y: 170, endPoint x: 299, endPoint y: 168, distance: 85.2
click at [35, 141] on link "Patient activity" at bounding box center [33, 144] width 67 height 9
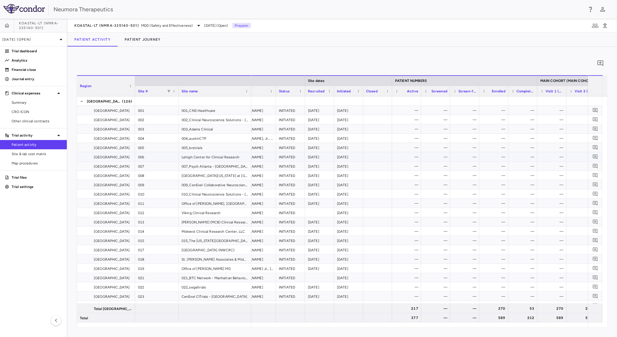
drag, startPoint x: 333, startPoint y: 167, endPoint x: 367, endPoint y: 172, distance: 35.2
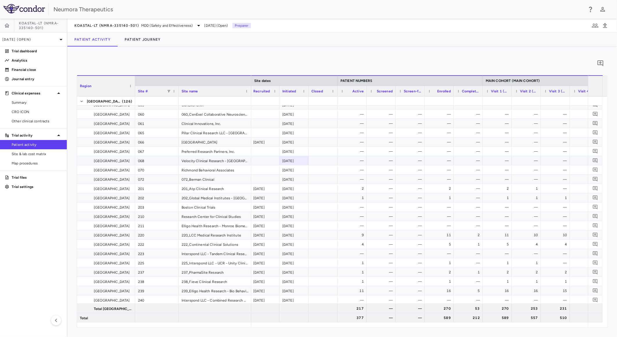
drag, startPoint x: 344, startPoint y: 163, endPoint x: 368, endPoint y: 167, distance: 23.9
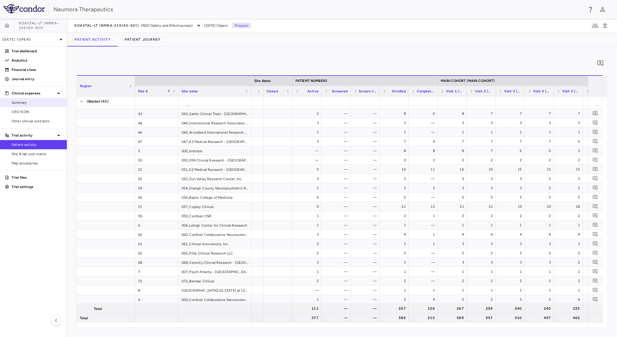
click at [38, 104] on span "Summary" at bounding box center [37, 102] width 51 height 5
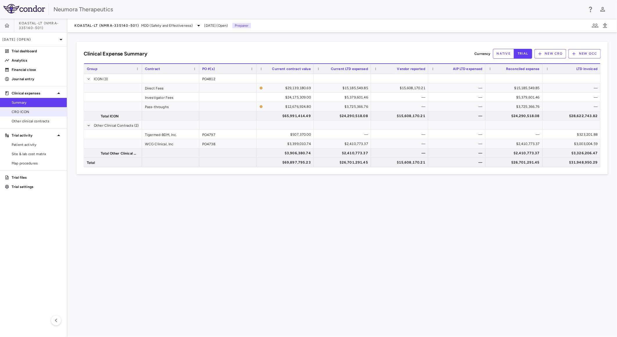
click at [34, 110] on span "CRO ICON" at bounding box center [37, 111] width 51 height 5
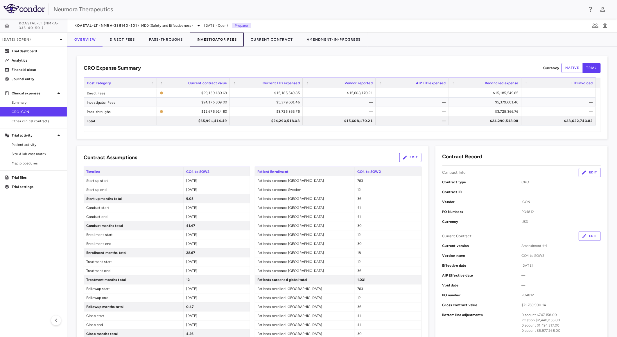
click at [216, 44] on button "Investigator Fees" at bounding box center [217, 40] width 54 height 14
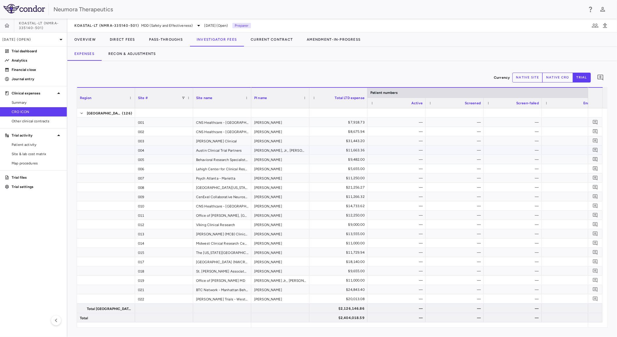
drag, startPoint x: 390, startPoint y: 153, endPoint x: 433, endPoint y: 162, distance: 44.7
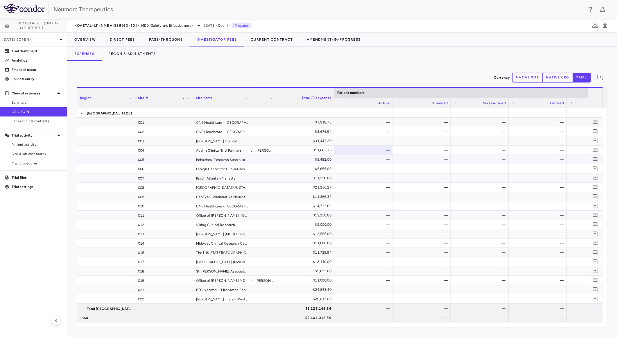
drag, startPoint x: 419, startPoint y: 162, endPoint x: 459, endPoint y: 169, distance: 39.9
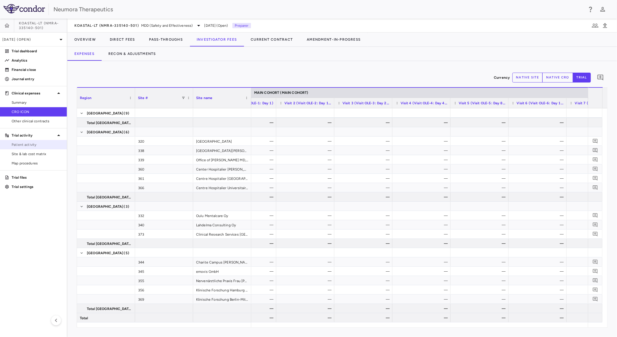
click at [41, 145] on span "Patient activity" at bounding box center [37, 144] width 51 height 5
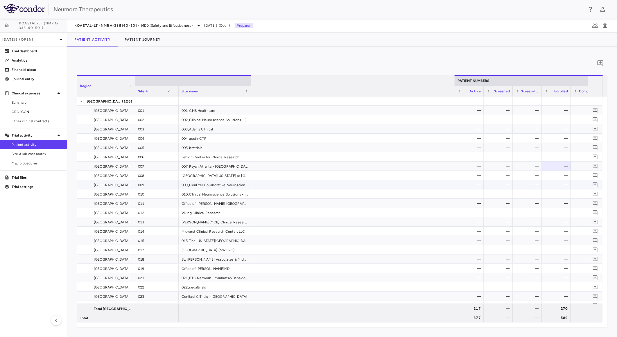
scroll to position [0, 281]
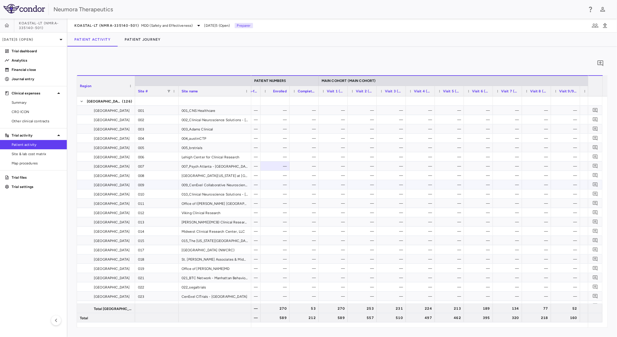
drag, startPoint x: 387, startPoint y: 187, endPoint x: 366, endPoint y: 185, distance: 21.4
drag, startPoint x: 387, startPoint y: 185, endPoint x: 370, endPoint y: 183, distance: 16.6
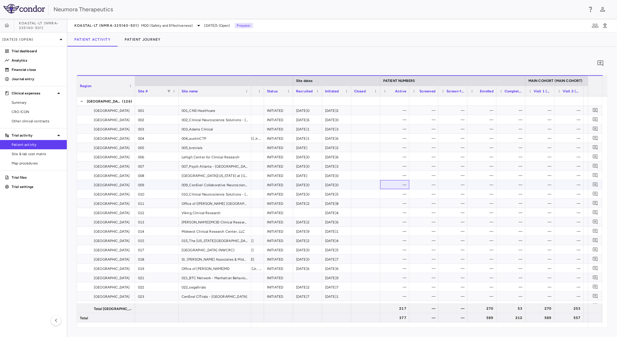
drag, startPoint x: 370, startPoint y: 183, endPoint x: 384, endPoint y: 182, distance: 13.7
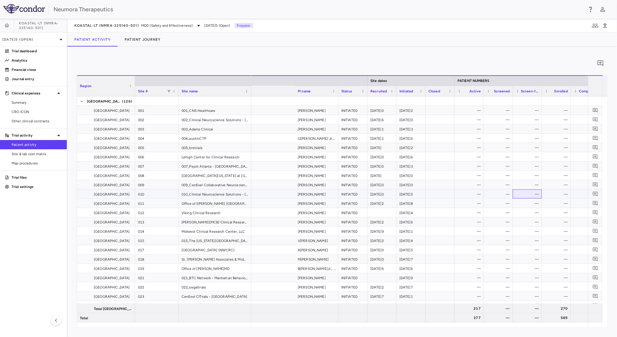
drag, startPoint x: 456, startPoint y: 194, endPoint x: 432, endPoint y: 190, distance: 24.4
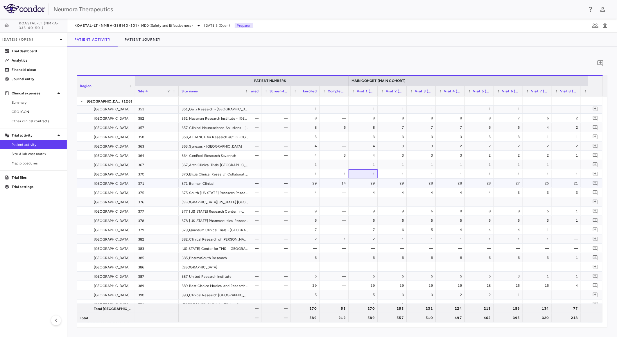
drag, startPoint x: 365, startPoint y: 179, endPoint x: 379, endPoint y: 181, distance: 14.1
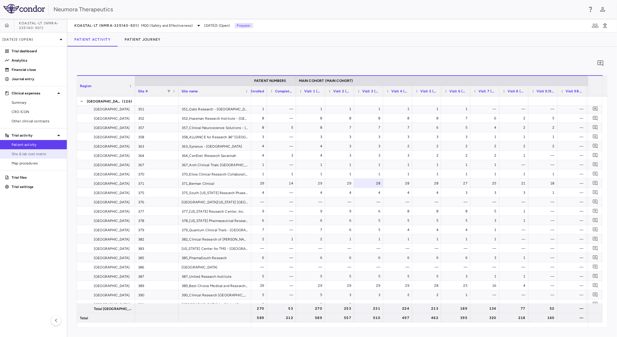
click at [42, 152] on span "Site & lab cost matrix" at bounding box center [37, 153] width 51 height 5
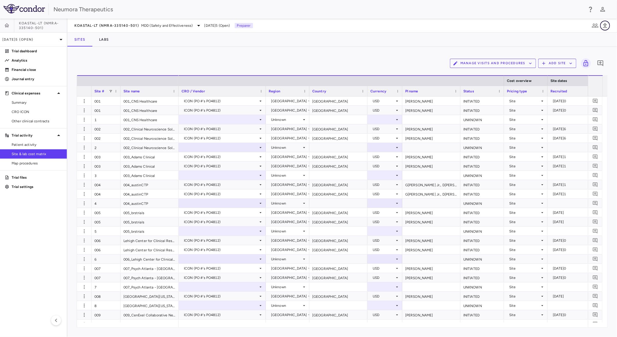
click at [609, 28] on icon "button" at bounding box center [605, 25] width 7 height 7
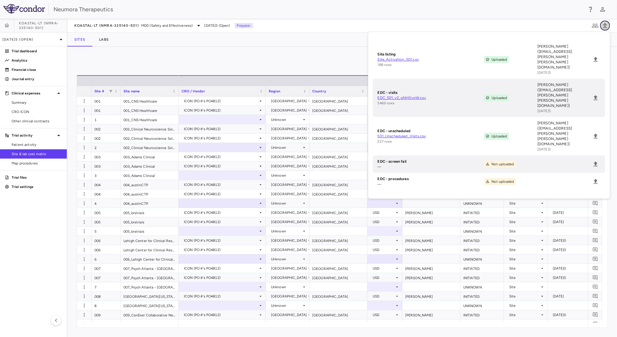
click at [608, 25] on icon "button" at bounding box center [605, 25] width 7 height 7
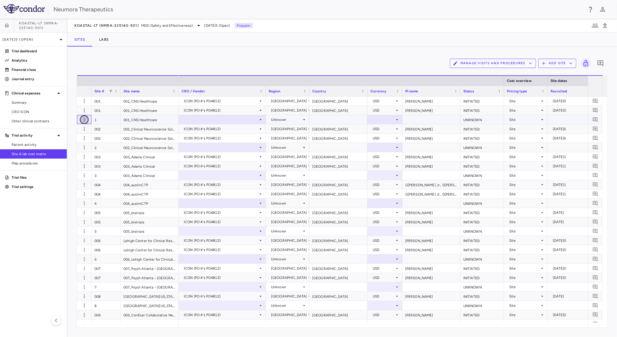
click at [83, 119] on icon "button" at bounding box center [84, 120] width 6 height 6
click at [121, 118] on div at bounding box center [308, 168] width 617 height 337
drag, startPoint x: 172, startPoint y: 138, endPoint x: 195, endPoint y: 143, distance: 23.7
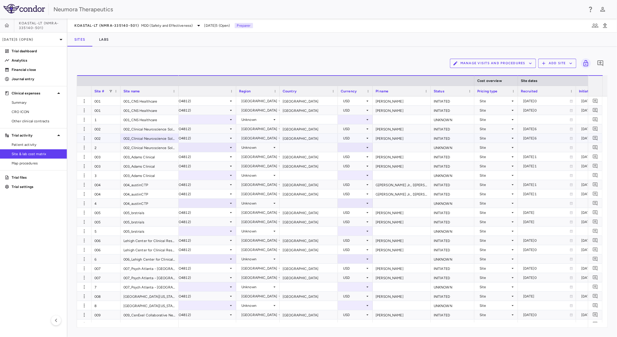
drag, startPoint x: 197, startPoint y: 144, endPoint x: 251, endPoint y: 151, distance: 55.5
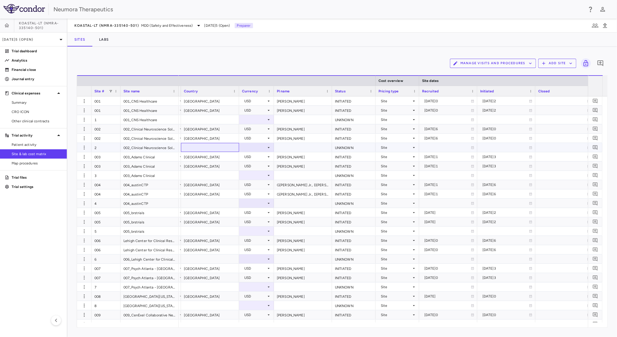
drag, startPoint x: 237, startPoint y: 150, endPoint x: 268, endPoint y: 153, distance: 31.0
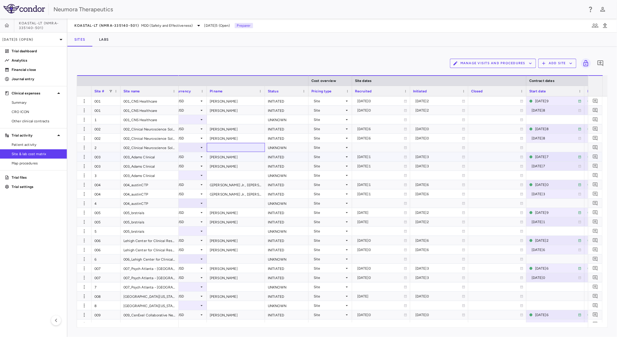
drag, startPoint x: 307, startPoint y: 158, endPoint x: 315, endPoint y: 158, distance: 8.2
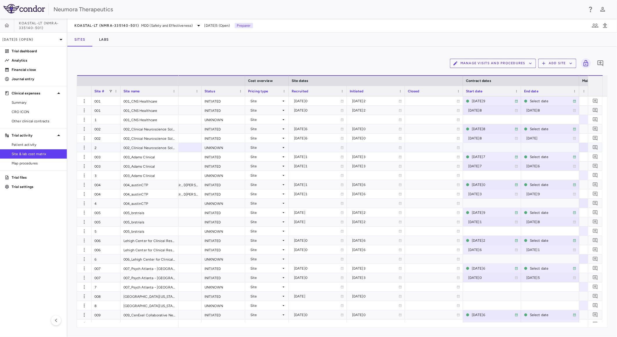
drag, startPoint x: 278, startPoint y: 151, endPoint x: 333, endPoint y: 158, distance: 55.6
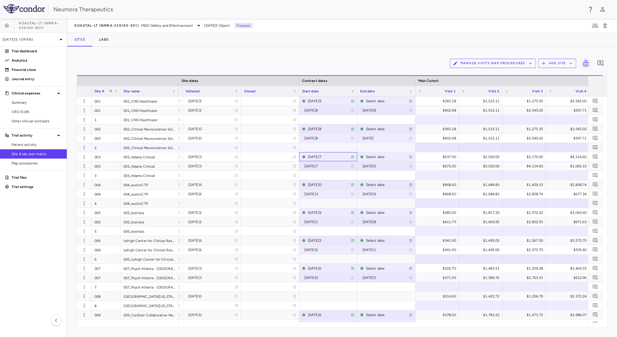
drag, startPoint x: 184, startPoint y: 147, endPoint x: 113, endPoint y: 143, distance: 71.1
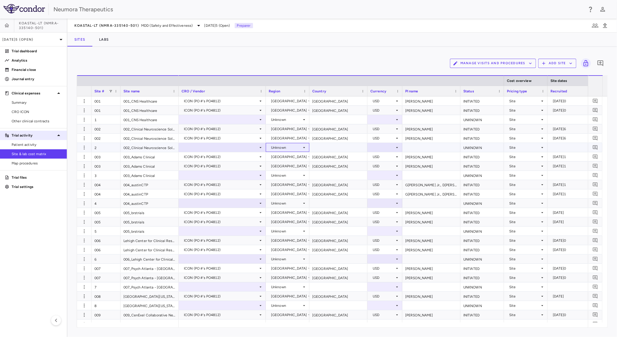
drag, startPoint x: 247, startPoint y: 147, endPoint x: 62, endPoint y: 135, distance: 185.5
drag, startPoint x: 197, startPoint y: 144, endPoint x: 113, endPoint y: 138, distance: 83.6
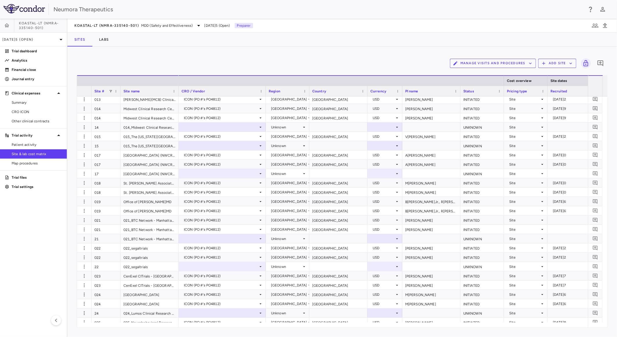
click at [77, 172] on div "Drag here to set row groups Drag here to set column labels Site # Site name Cos…" at bounding box center [342, 201] width 531 height 253
click at [84, 174] on icon "button" at bounding box center [84, 174] width 1 height 4
click at [84, 174] on div at bounding box center [308, 168] width 617 height 337
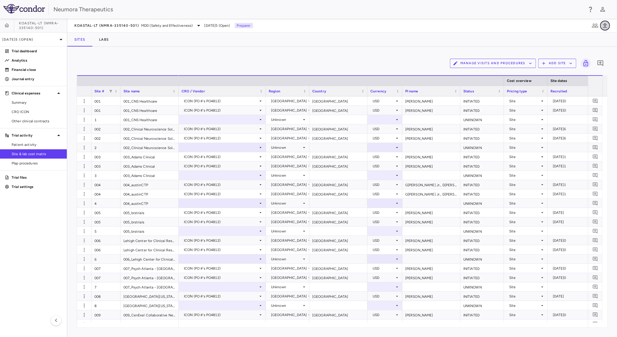
click at [608, 24] on icon "button" at bounding box center [605, 25] width 7 height 7
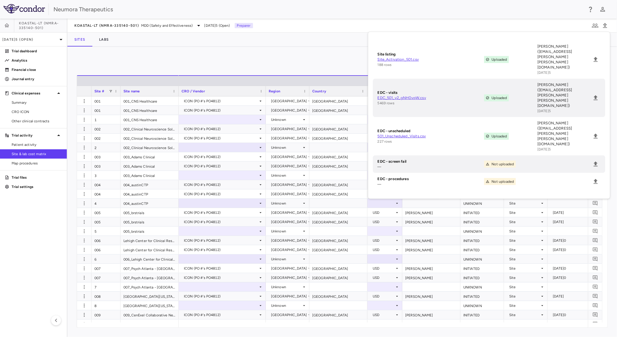
click at [256, 62] on div "Manage Visits and Procedures Add Site 0" at bounding box center [342, 63] width 531 height 15
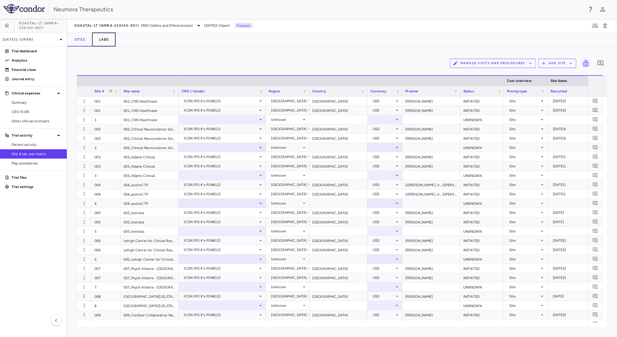
click at [106, 41] on button "Labs" at bounding box center [104, 40] width 24 height 14
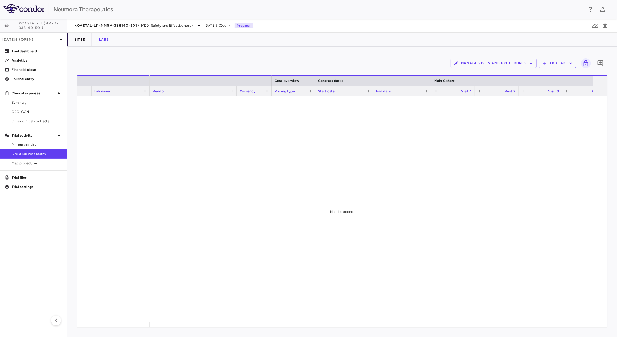
click at [81, 40] on button "Sites" at bounding box center [79, 40] width 25 height 14
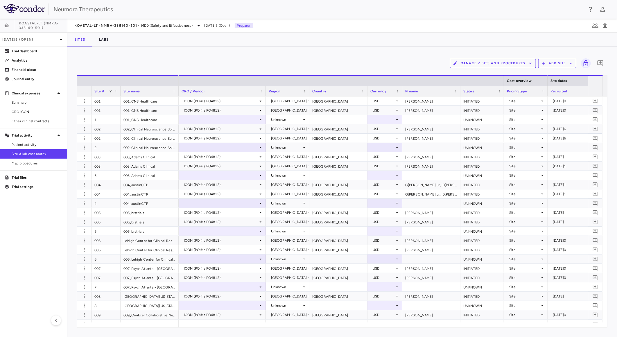
click at [508, 66] on button "Manage Visits and Procedures" at bounding box center [493, 63] width 86 height 9
click at [510, 63] on div at bounding box center [308, 168] width 617 height 337
click at [560, 65] on button "Add Site" at bounding box center [558, 63] width 38 height 9
click at [562, 62] on div at bounding box center [308, 168] width 617 height 337
click at [169, 63] on div "Manage Visits and Procedures Add Site 0" at bounding box center [342, 63] width 531 height 15
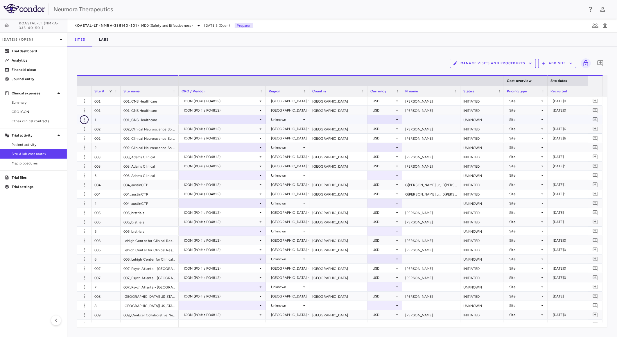
click at [82, 117] on icon "button" at bounding box center [84, 120] width 6 height 6
